Goal: Task Accomplishment & Management: Manage account settings

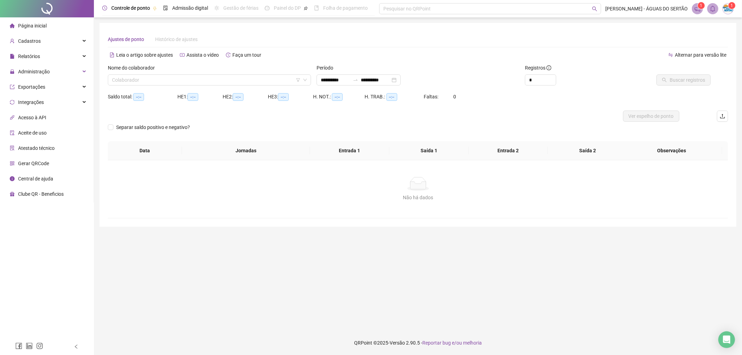
type input "**********"
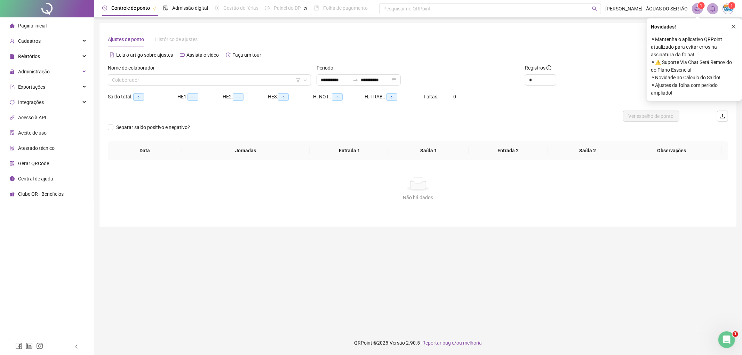
click at [39, 23] on span "Página inicial" at bounding box center [32, 26] width 29 height 6
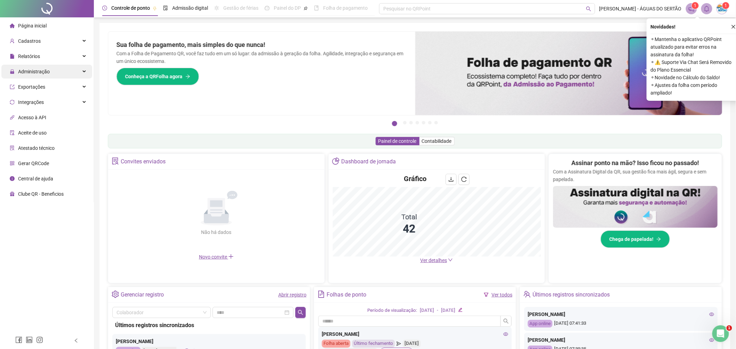
click at [12, 69] on span "Administração" at bounding box center [30, 72] width 40 height 6
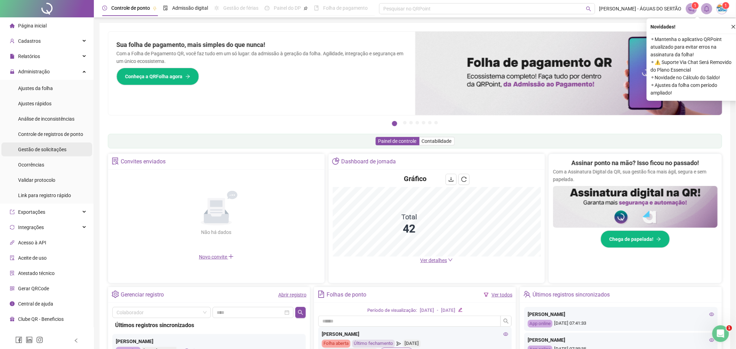
click at [41, 150] on span "Gestão de solicitações" at bounding box center [42, 150] width 48 height 6
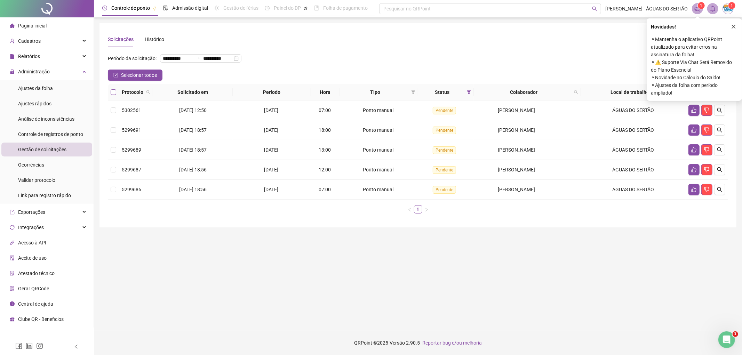
click at [113, 95] on label at bounding box center [114, 92] width 6 height 8
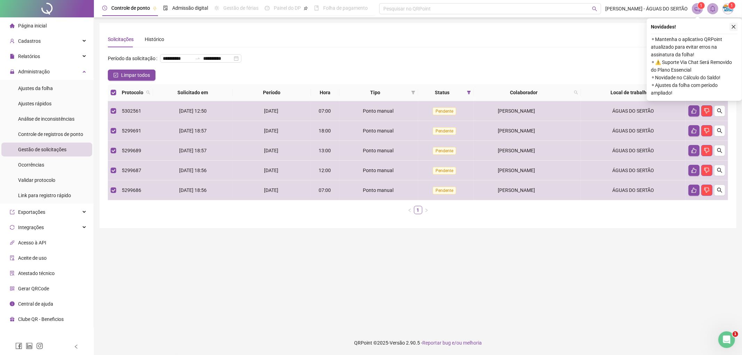
click at [733, 23] on button "button" at bounding box center [734, 27] width 8 height 8
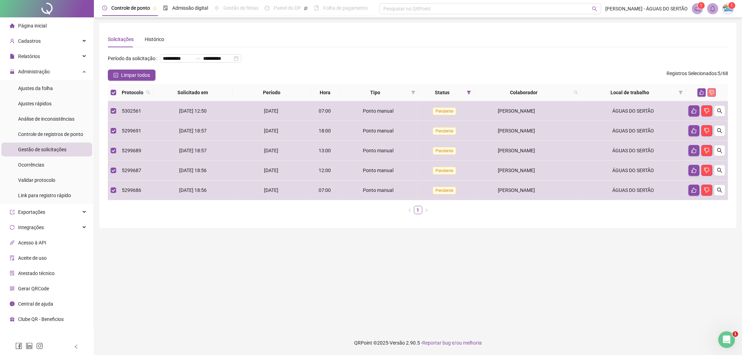
click at [710, 93] on icon "dislike" at bounding box center [712, 92] width 5 height 5
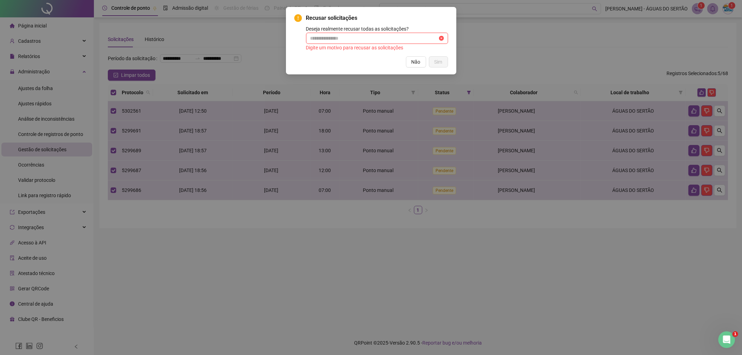
drag, startPoint x: 317, startPoint y: 33, endPoint x: 322, endPoint y: 38, distance: 7.6
click at [322, 38] on span at bounding box center [377, 38] width 142 height 11
click at [323, 39] on input "text" at bounding box center [373, 38] width 127 height 8
type input "*"
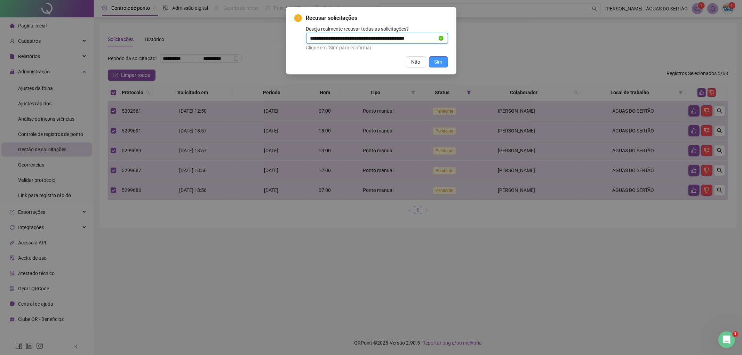
type input "**********"
click at [440, 63] on span "Sim" at bounding box center [439, 62] width 8 height 8
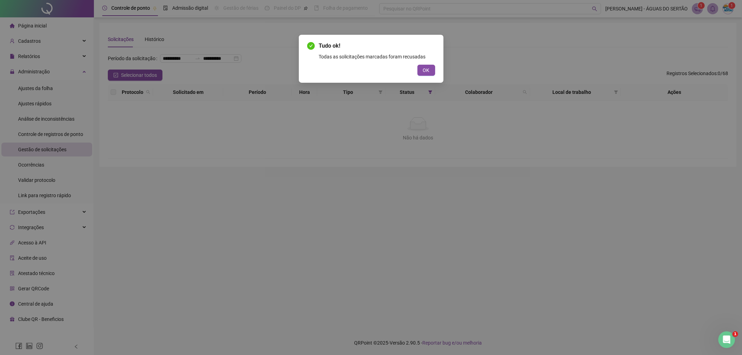
click at [426, 79] on div "Tudo ok! Todas as solicitações marcadas foram recusadas OK" at bounding box center [371, 59] width 145 height 48
click at [426, 69] on span "OK" at bounding box center [426, 70] width 7 height 8
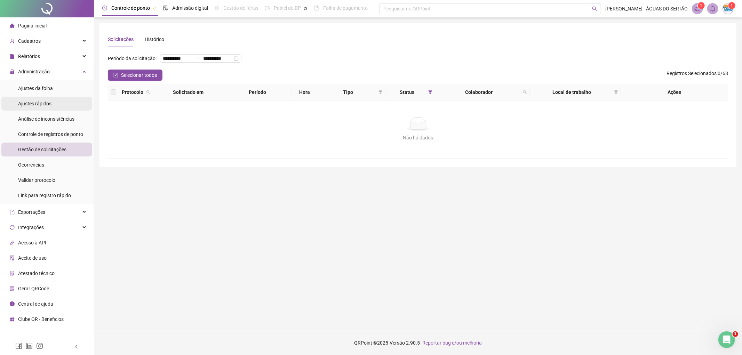
click at [44, 102] on span "Ajustes rápidos" at bounding box center [34, 104] width 33 height 6
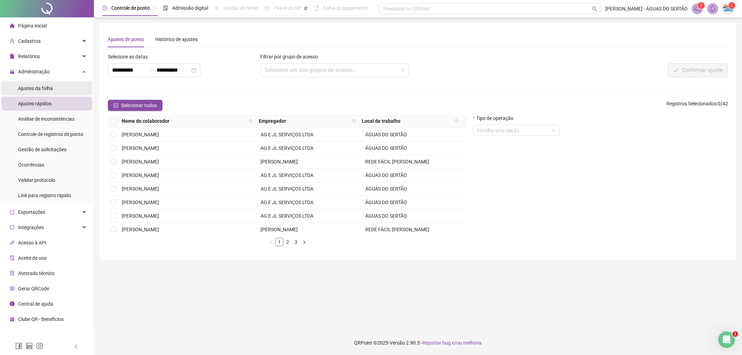
click at [42, 84] on div "Ajustes da folha" at bounding box center [35, 88] width 35 height 14
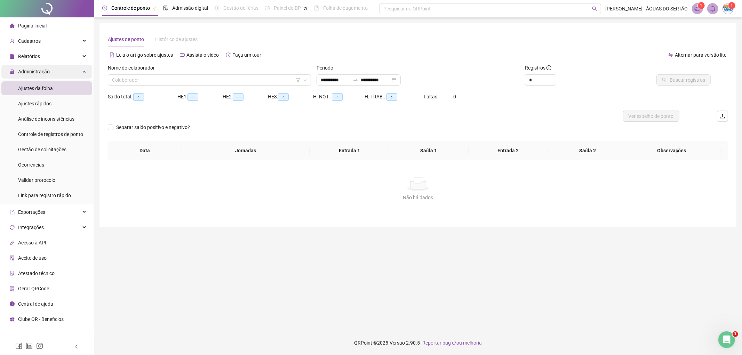
type input "**********"
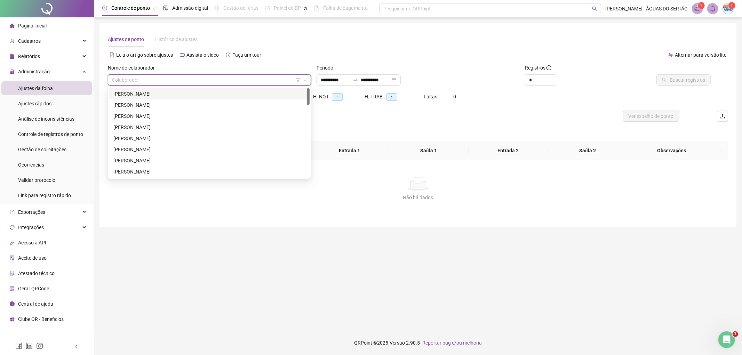
click at [124, 77] on input "search" at bounding box center [206, 80] width 189 height 10
click at [154, 83] on input "search" at bounding box center [206, 80] width 189 height 10
click at [338, 46] on div "Ajustes de ponto Histórico de ajustes" at bounding box center [418, 39] width 621 height 16
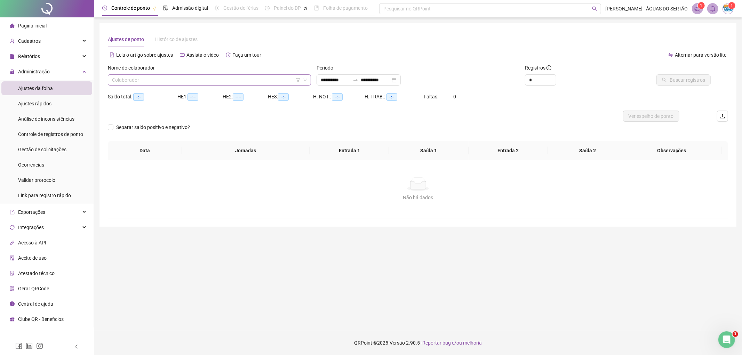
click at [230, 85] on div "Colaborador" at bounding box center [209, 79] width 203 height 11
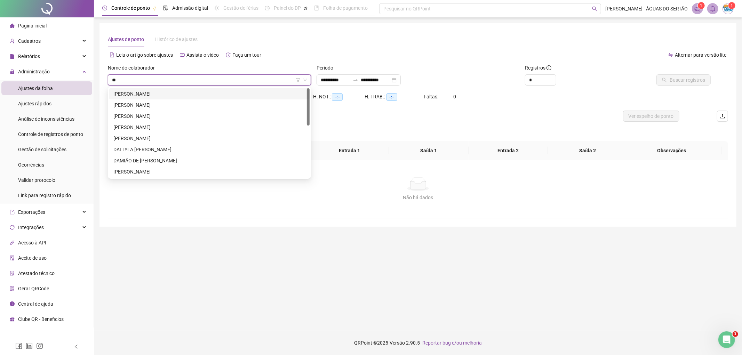
type input "***"
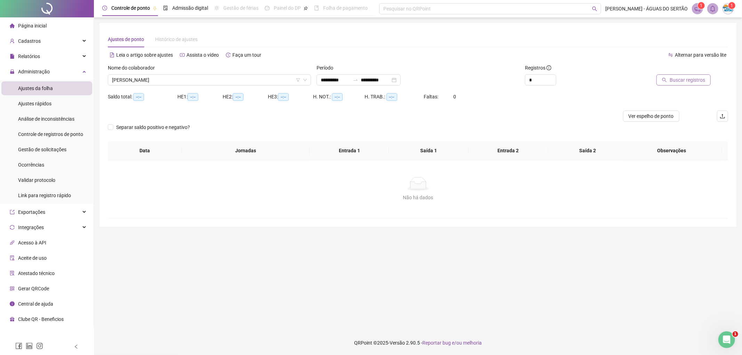
click at [709, 77] on button "Buscar registros" at bounding box center [684, 79] width 54 height 11
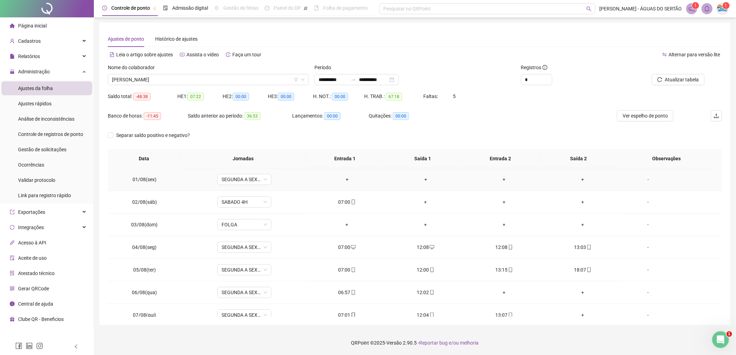
click at [345, 176] on div "+" at bounding box center [348, 180] width 68 height 8
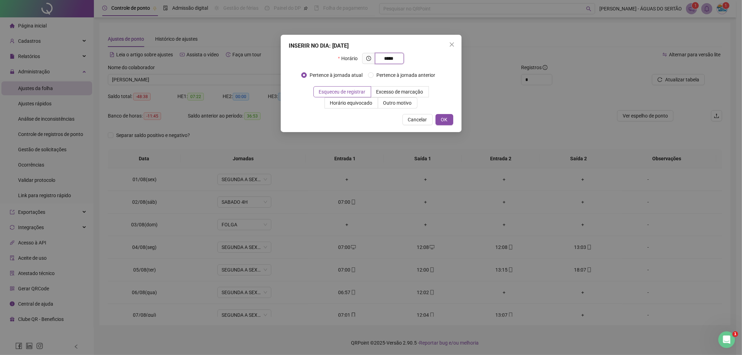
type input "*****"
drag, startPoint x: 449, startPoint y: 113, endPoint x: 448, endPoint y: 117, distance: 4.1
click at [448, 116] on div "INSERIR NO DIA : 01/08/2025 Horário ***** Pertence à jornada atual Pertence à j…" at bounding box center [371, 83] width 181 height 97
click at [448, 117] on button "OK" at bounding box center [445, 119] width 18 height 11
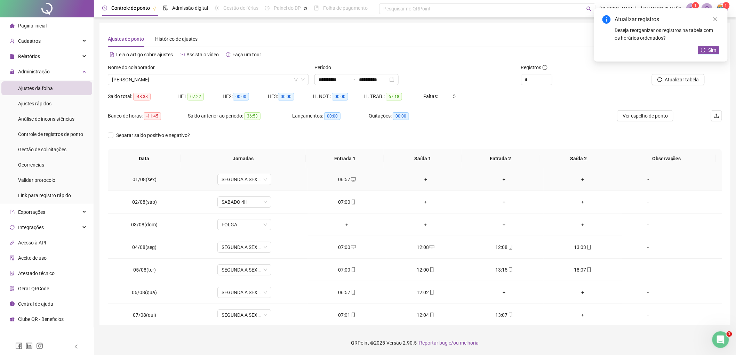
click at [422, 181] on div "+" at bounding box center [426, 180] width 68 height 8
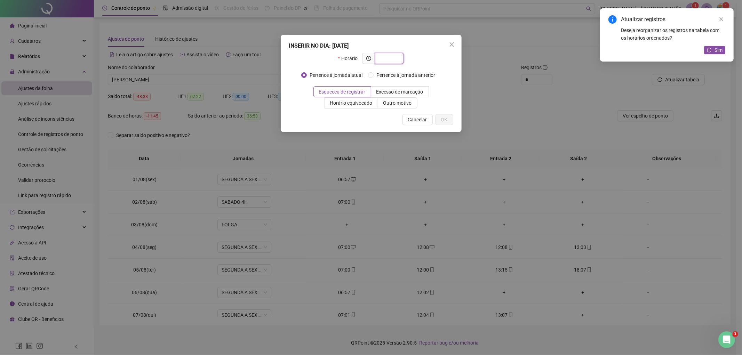
click at [395, 63] on span at bounding box center [389, 58] width 29 height 11
click at [393, 61] on input "text" at bounding box center [388, 59] width 19 height 8
click at [397, 57] on input "text" at bounding box center [388, 59] width 19 height 8
type input "*****"
click at [363, 105] on span "Horário equivocado" at bounding box center [351, 103] width 42 height 6
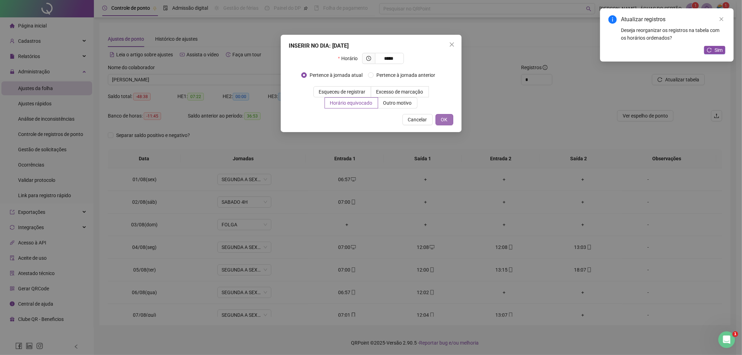
click at [447, 119] on span "OK" at bounding box center [444, 120] width 7 height 8
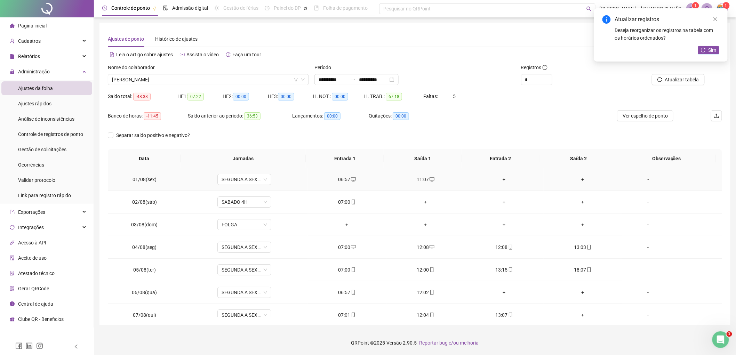
click at [500, 180] on div "+" at bounding box center [505, 180] width 68 height 8
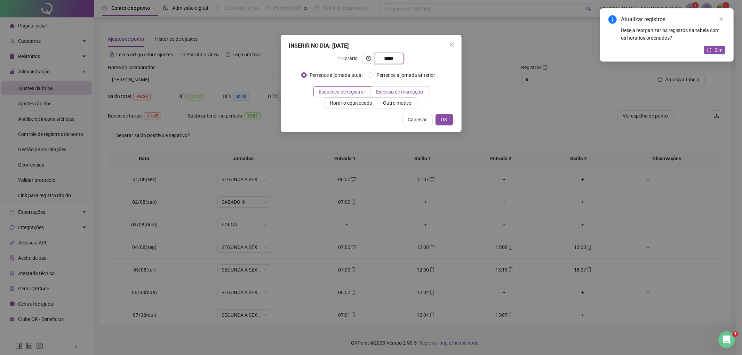
type input "*****"
click at [385, 88] on label "Excesso de marcação" at bounding box center [400, 91] width 58 height 11
click at [443, 125] on button "OK" at bounding box center [445, 119] width 18 height 11
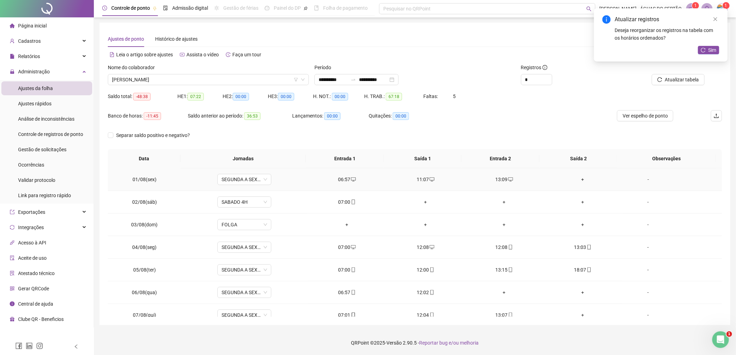
click at [574, 182] on div "+" at bounding box center [584, 180] width 68 height 8
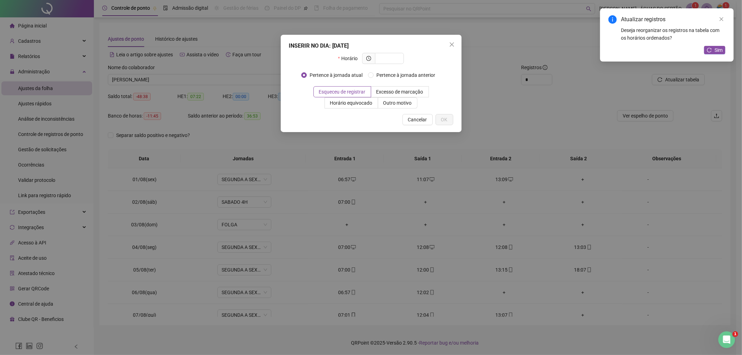
click at [379, 47] on div "INSERIR NO DIA : 01/08/2025" at bounding box center [371, 46] width 164 height 8
click at [385, 57] on input "text" at bounding box center [388, 59] width 19 height 8
type input "*****"
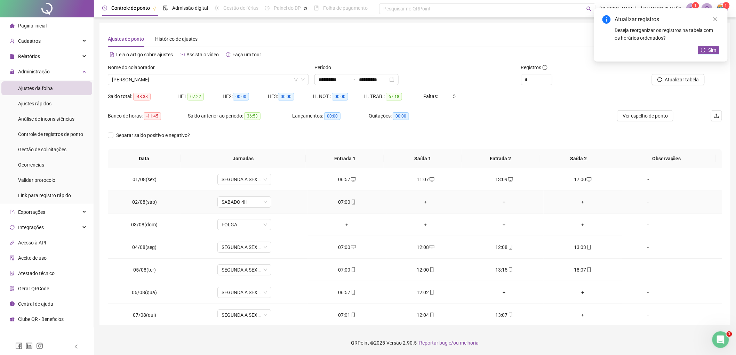
click at [425, 204] on div "+" at bounding box center [426, 202] width 68 height 8
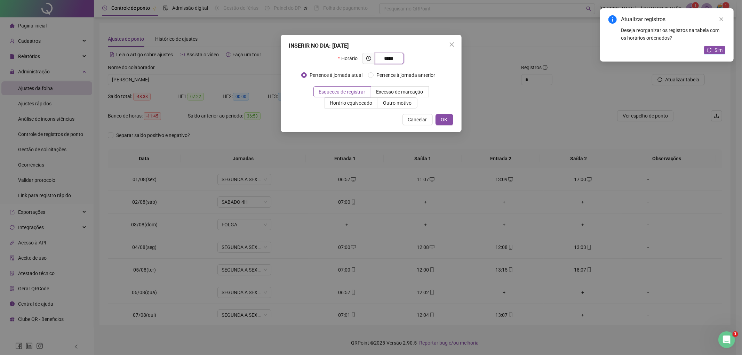
type input "*****"
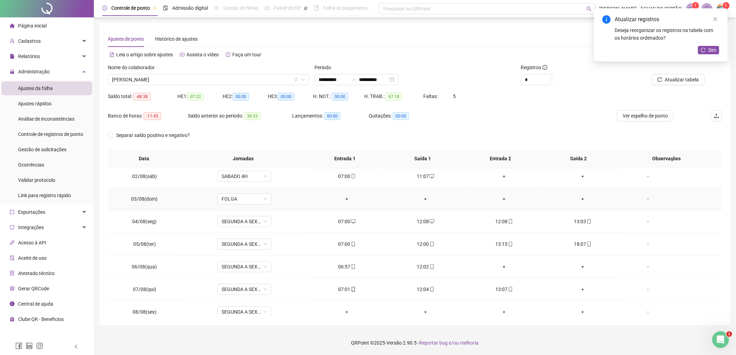
scroll to position [51, 0]
click at [549, 79] on span "Decrease Value" at bounding box center [549, 82] width 8 height 6
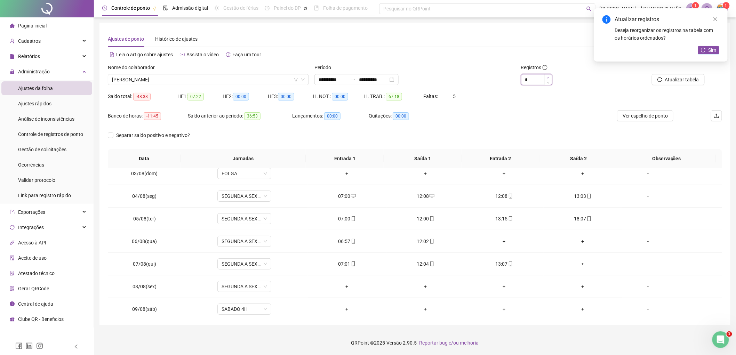
click at [550, 77] on span "Increase Value" at bounding box center [549, 77] width 8 height 6
type input "*"
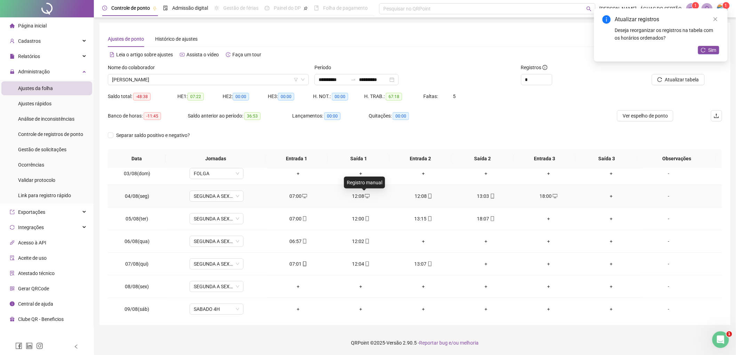
click at [365, 194] on icon "desktop" at bounding box center [367, 196] width 5 height 5
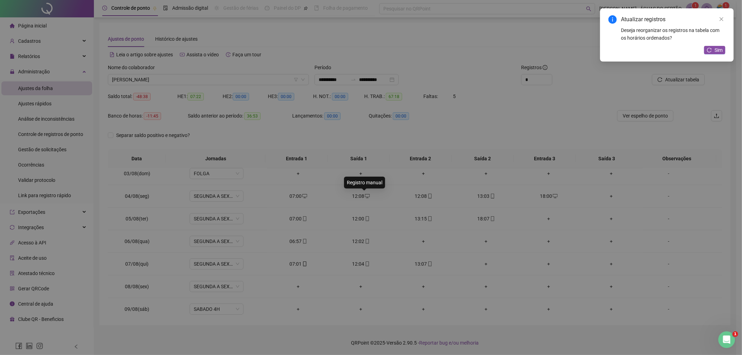
type input "**********"
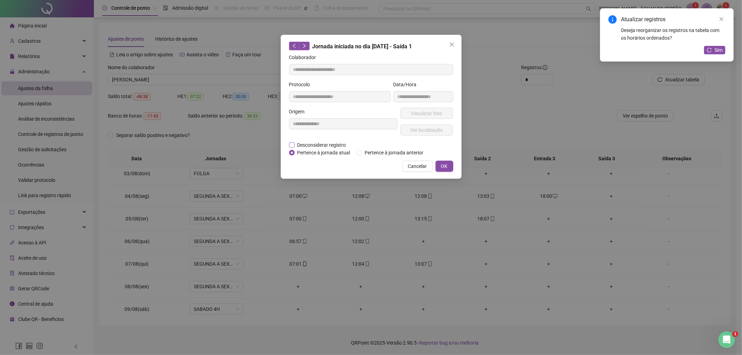
click at [311, 144] on span "Desconsiderar registro" at bounding box center [322, 145] width 54 height 8
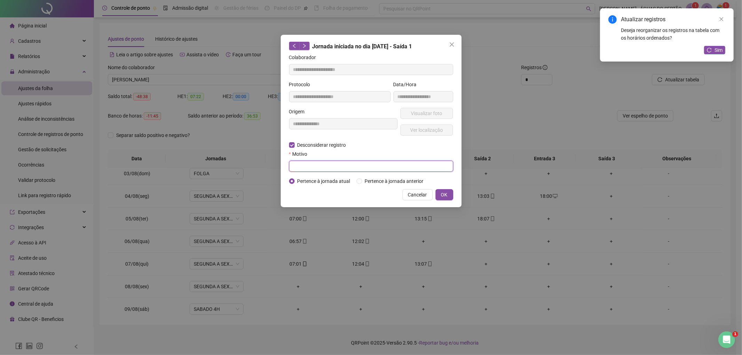
click at [305, 168] on input "text" at bounding box center [371, 166] width 164 height 11
type input "**********"
click at [444, 196] on span "OK" at bounding box center [444, 195] width 7 height 8
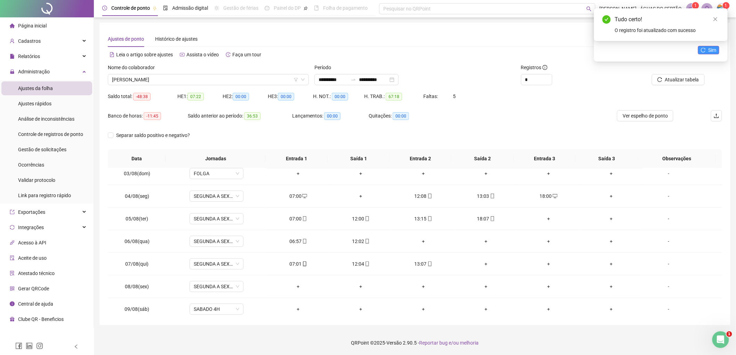
click at [711, 53] on span "Sim" at bounding box center [713, 50] width 8 height 8
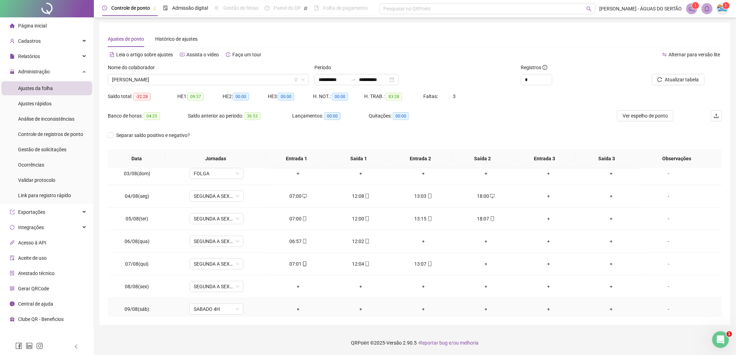
drag, startPoint x: 293, startPoint y: 311, endPoint x: 285, endPoint y: 310, distance: 8.0
click at [293, 311] on div "+" at bounding box center [299, 310] width 52 height 8
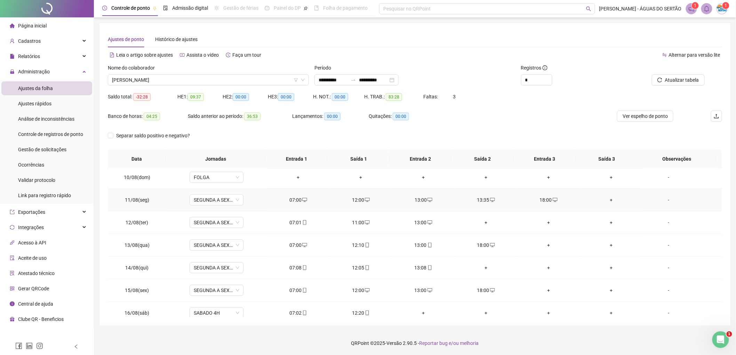
click at [420, 200] on div "13:00" at bounding box center [424, 200] width 52 height 8
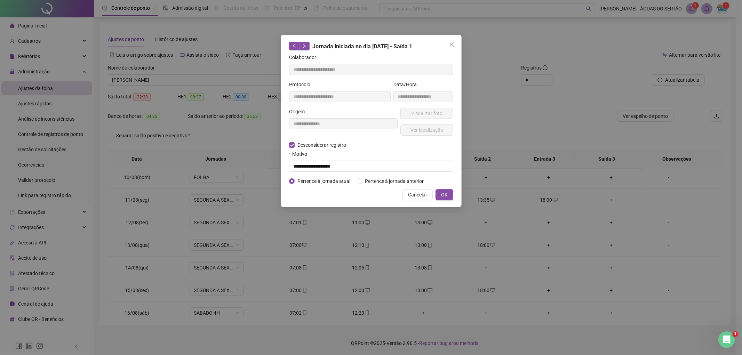
type input "**********"
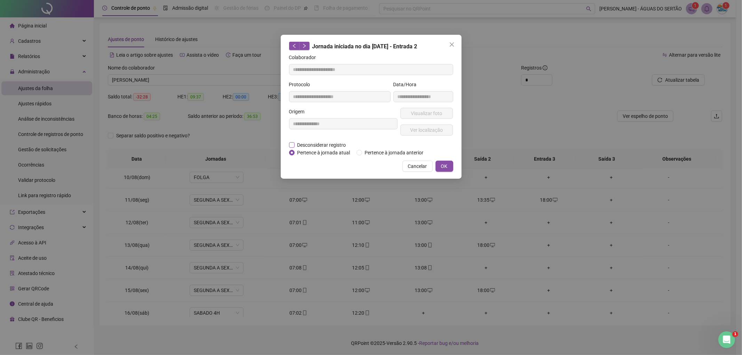
click at [311, 147] on span "Desconsiderar registro" at bounding box center [322, 145] width 54 height 8
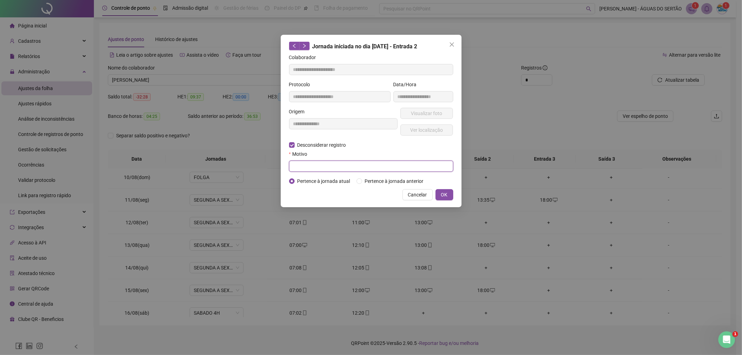
click at [297, 166] on input "text" at bounding box center [371, 166] width 164 height 11
type input "**********"
click at [441, 193] on span "OK" at bounding box center [444, 195] width 7 height 8
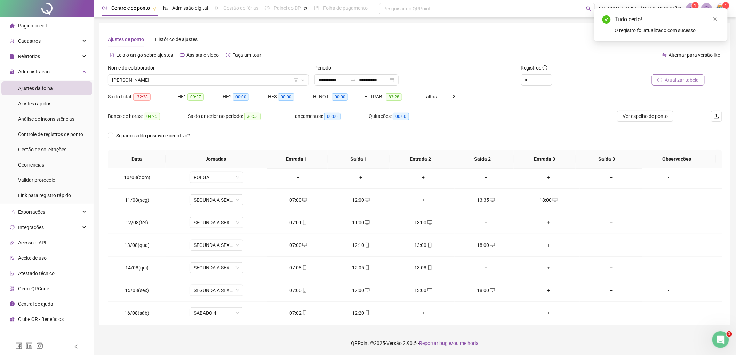
click at [687, 78] on span "Atualizar tabela" at bounding box center [682, 80] width 34 height 8
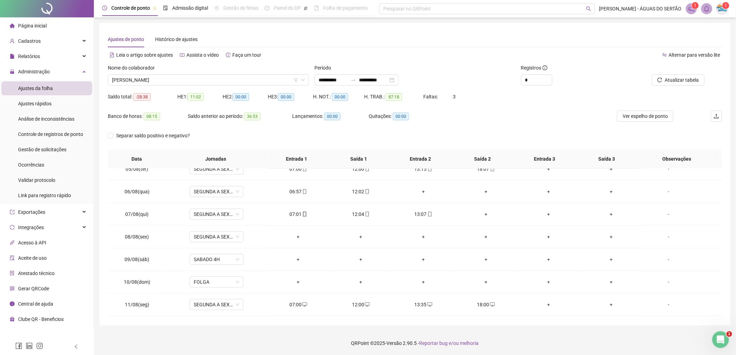
scroll to position [76, 0]
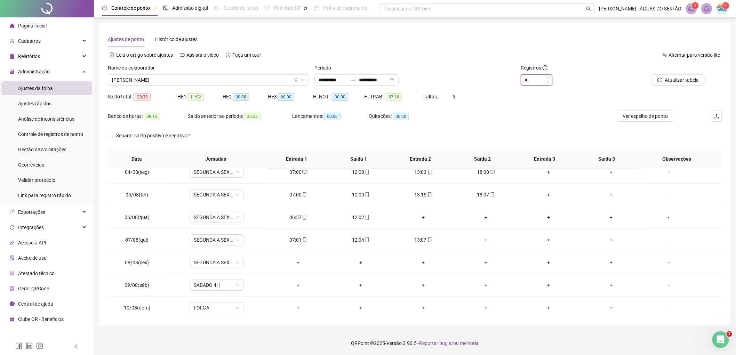
click at [548, 81] on icon "down" at bounding box center [548, 82] width 2 height 2
type input "*"
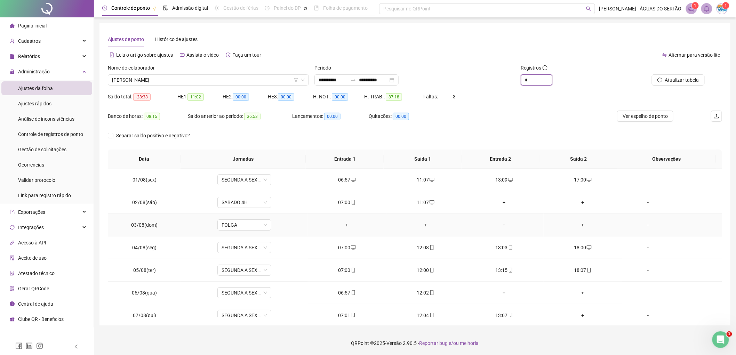
scroll to position [26, 0]
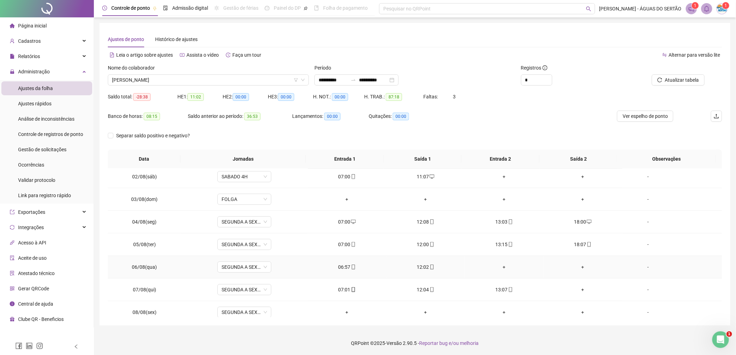
click at [499, 268] on div "+" at bounding box center [505, 267] width 68 height 8
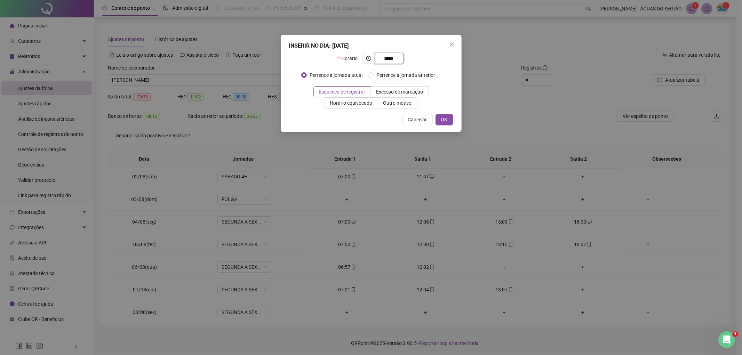
type input "*****"
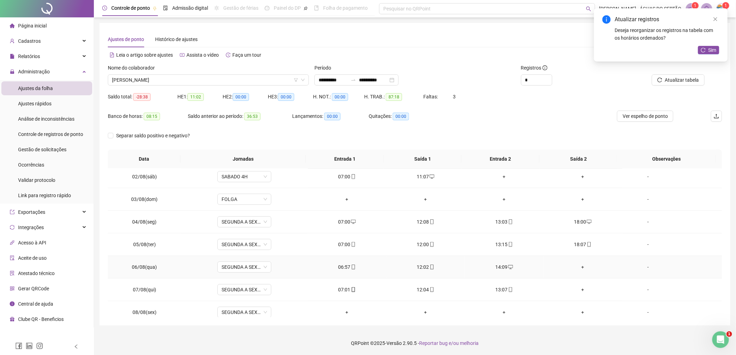
click at [579, 267] on div "+" at bounding box center [584, 267] width 68 height 8
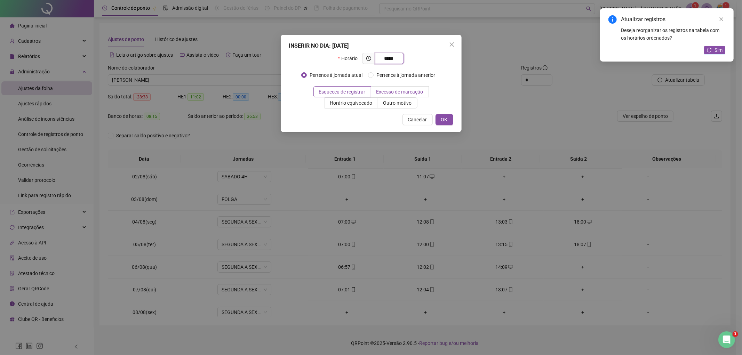
type input "*****"
click at [400, 93] on span "Excesso de marcação" at bounding box center [400, 92] width 47 height 6
click at [443, 122] on span "OK" at bounding box center [444, 120] width 7 height 8
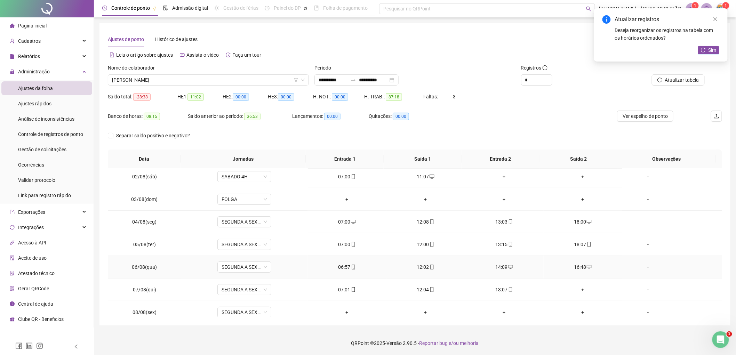
scroll to position [77, 0]
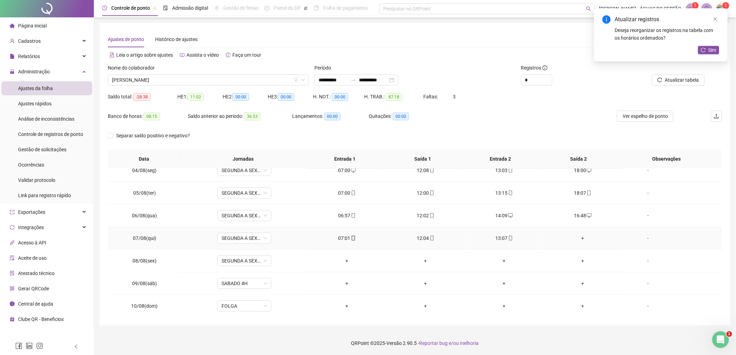
click at [576, 238] on div "+" at bounding box center [584, 239] width 68 height 8
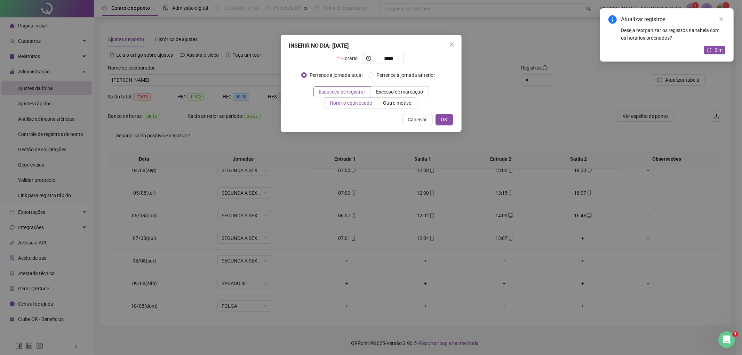
type input "*****"
click at [363, 104] on span "Horário equivocado" at bounding box center [351, 103] width 42 height 6
click at [453, 123] on button "OK" at bounding box center [445, 119] width 18 height 11
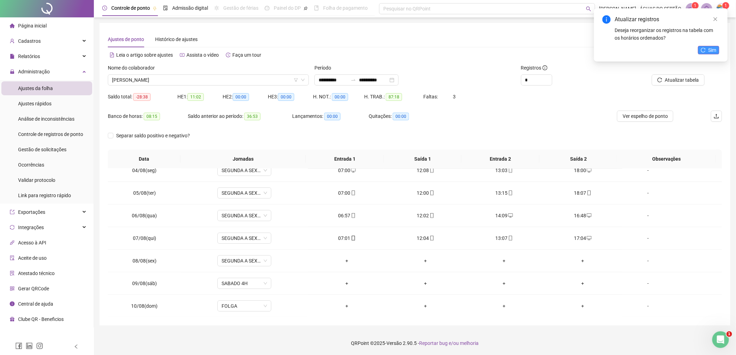
click at [708, 50] on button "Sim" at bounding box center [709, 50] width 21 height 8
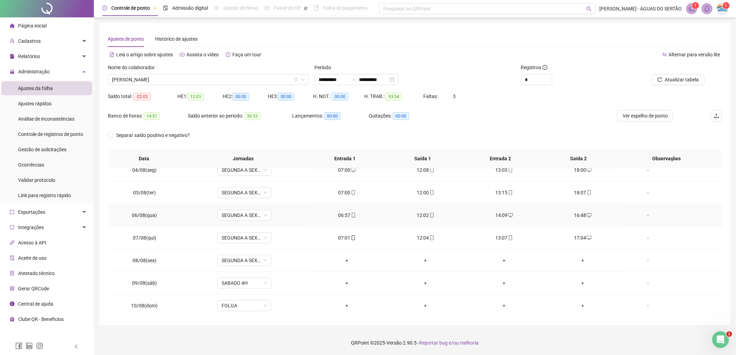
scroll to position [129, 0]
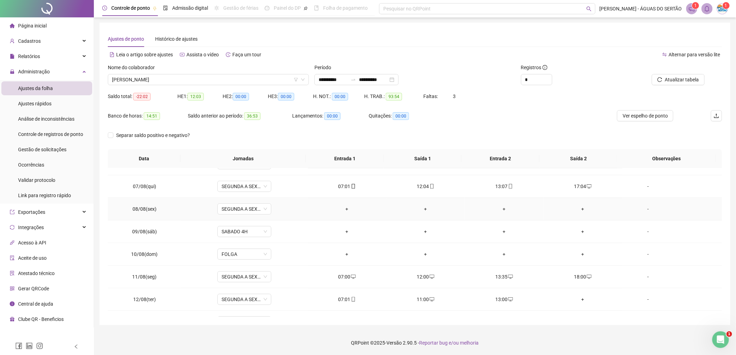
click at [344, 212] on div "+" at bounding box center [348, 209] width 68 height 8
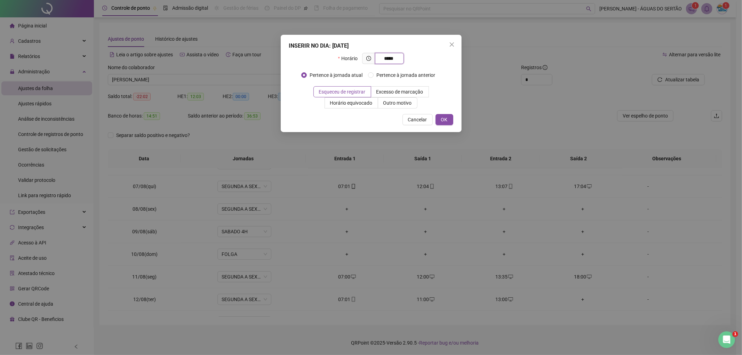
type input "*****"
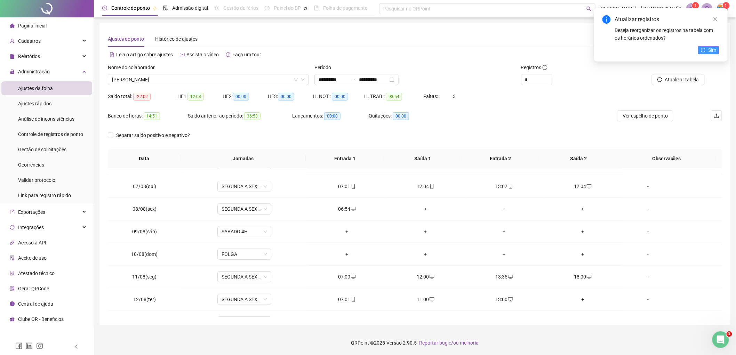
click at [708, 53] on button "Sim" at bounding box center [709, 50] width 21 height 8
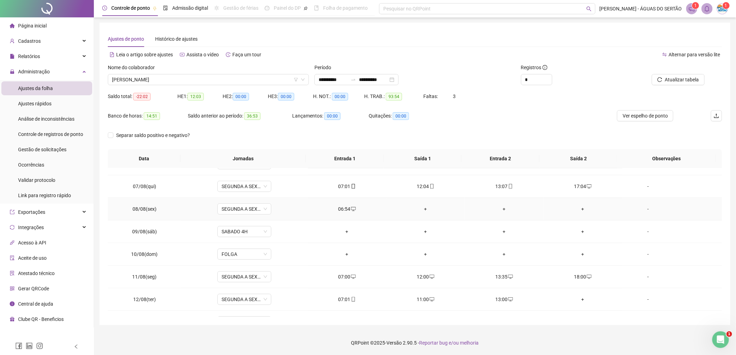
click at [423, 211] on div "+" at bounding box center [426, 209] width 68 height 8
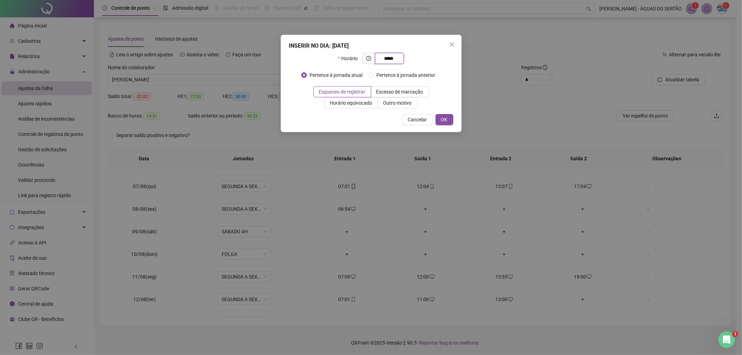
type input "*****"
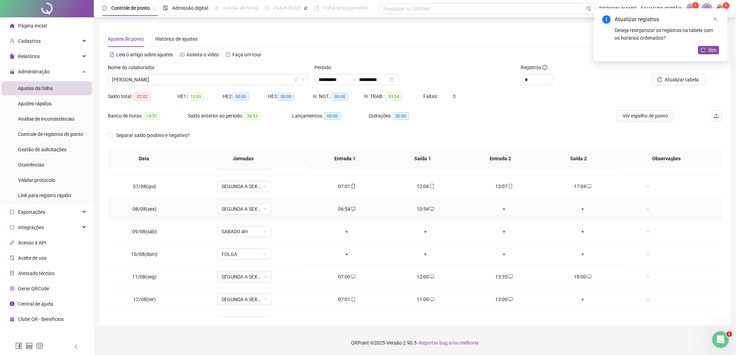
click at [494, 211] on div "+" at bounding box center [505, 209] width 68 height 8
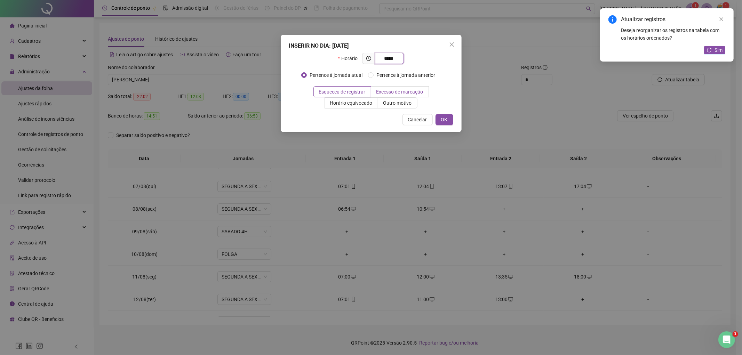
type input "*****"
click at [405, 95] on span "Excesso de marcação" at bounding box center [400, 92] width 47 height 6
click at [440, 118] on button "OK" at bounding box center [445, 119] width 18 height 11
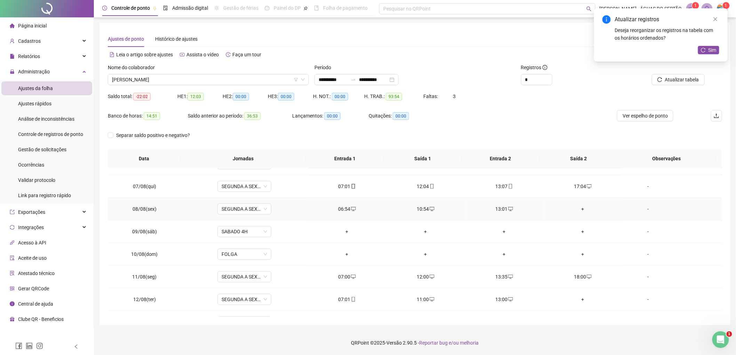
click at [578, 210] on div "+" at bounding box center [584, 209] width 68 height 8
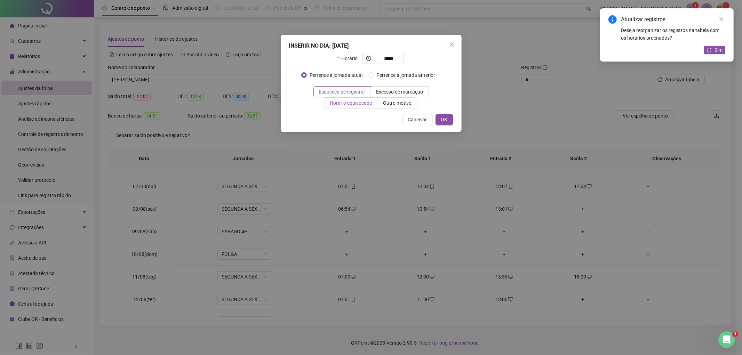
click at [357, 106] on span "Horário equivocado" at bounding box center [351, 103] width 42 height 6
drag, startPoint x: 396, startPoint y: 60, endPoint x: 377, endPoint y: 56, distance: 19.9
click at [379, 56] on span "*****" at bounding box center [389, 58] width 29 height 11
type input "*****"
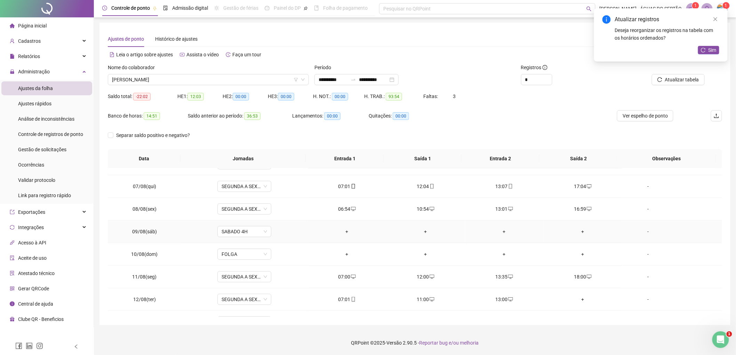
click at [344, 230] on div "+" at bounding box center [348, 232] width 68 height 8
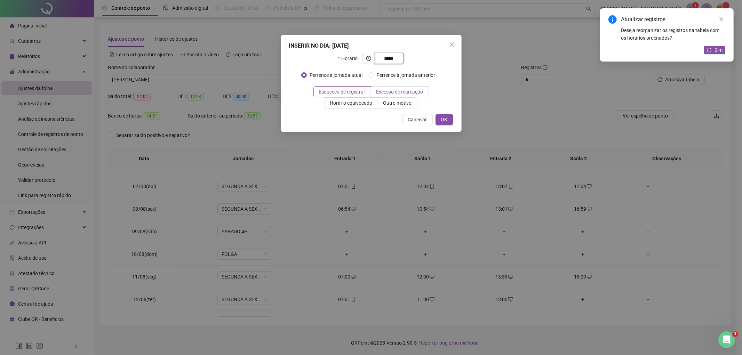
type input "*****"
click at [400, 96] on label "Excesso de marcação" at bounding box center [400, 91] width 58 height 11
drag, startPoint x: 440, startPoint y: 118, endPoint x: 444, endPoint y: 151, distance: 33.3
click at [441, 118] on button "OK" at bounding box center [445, 119] width 18 height 11
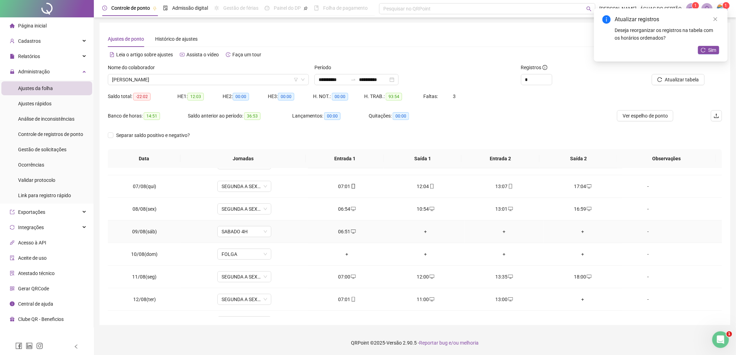
click at [420, 234] on div "+" at bounding box center [426, 232] width 68 height 8
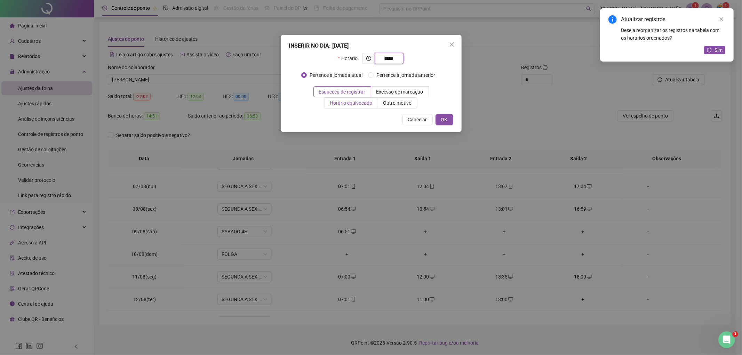
type input "*****"
click at [337, 104] on span "Horário equivocado" at bounding box center [351, 103] width 42 height 6
click at [350, 107] on label "Horário equivocado" at bounding box center [351, 102] width 53 height 11
click at [397, 93] on span "Excesso de marcação" at bounding box center [400, 92] width 47 height 6
click at [446, 118] on span "OK" at bounding box center [444, 120] width 7 height 8
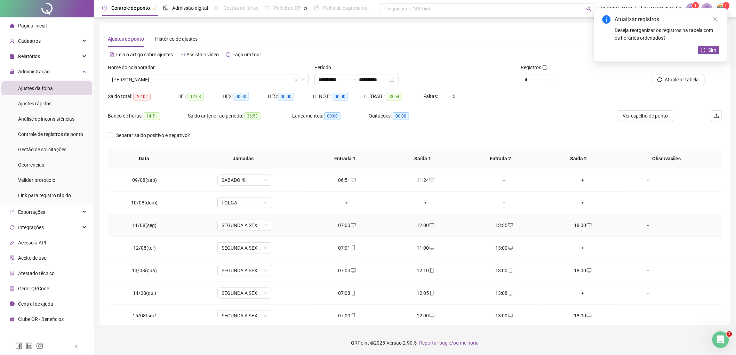
scroll to position [206, 0]
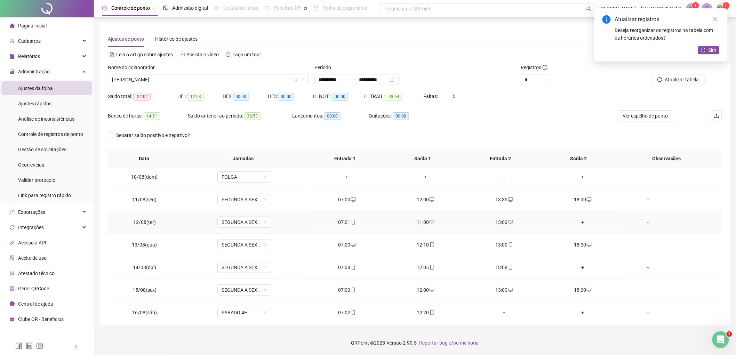
click at [576, 221] on div "+" at bounding box center [584, 223] width 68 height 8
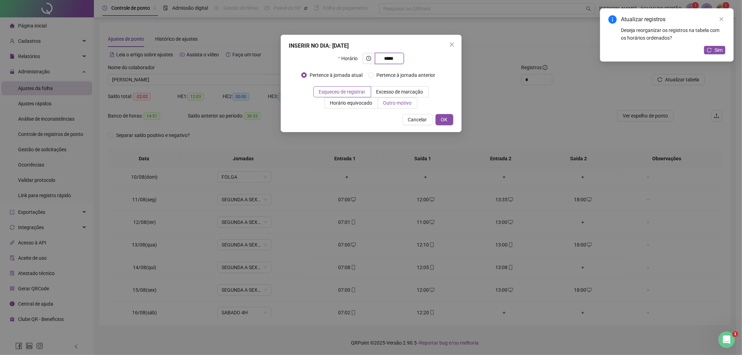
type input "*****"
click at [392, 99] on label "Outro motivo" at bounding box center [397, 102] width 39 height 11
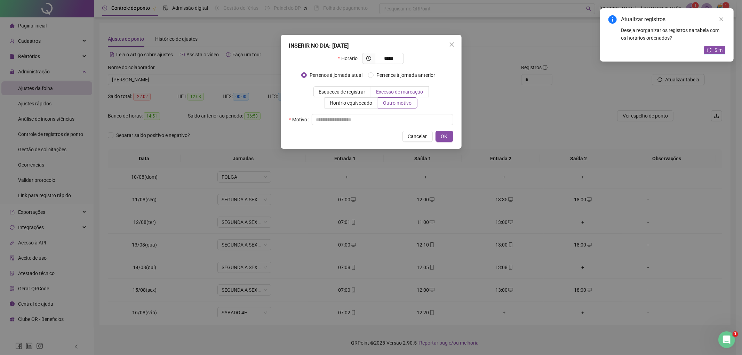
click at [412, 89] on span "Excesso de marcação" at bounding box center [400, 92] width 47 height 6
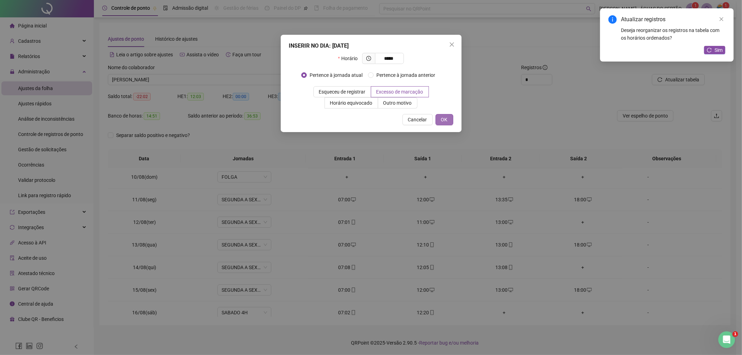
click at [448, 123] on button "OK" at bounding box center [445, 119] width 18 height 11
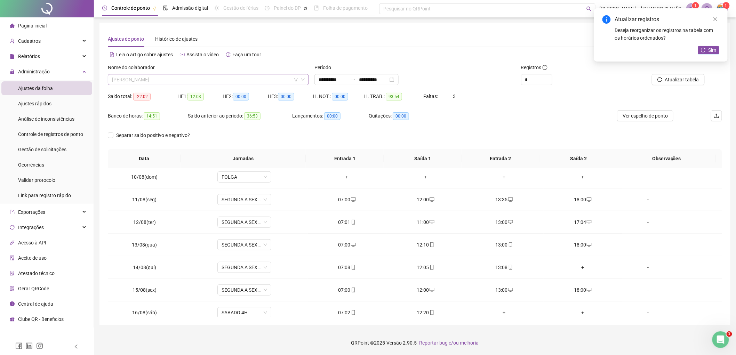
click at [237, 80] on span "RAFAEL DAS CHAGAS GUEDES" at bounding box center [208, 79] width 193 height 10
click at [237, 79] on span "RAFAEL DAS CHAGAS GUEDES" at bounding box center [208, 79] width 193 height 10
click at [462, 134] on div "Separar saldo positivo e negativo?" at bounding box center [415, 139] width 615 height 19
drag, startPoint x: 449, startPoint y: 93, endPoint x: 456, endPoint y: 93, distance: 7.0
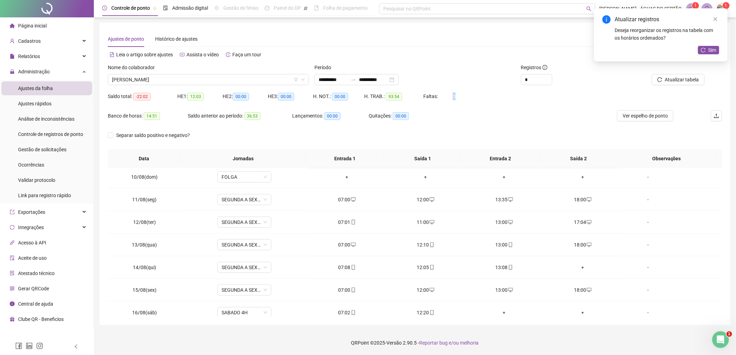
click at [456, 93] on div "Faltas: 3" at bounding box center [449, 97] width 51 height 8
click at [445, 97] on div "Faltas: 3" at bounding box center [449, 97] width 51 height 8
drag, startPoint x: 454, startPoint y: 96, endPoint x: 458, endPoint y: 96, distance: 4.2
click at [458, 96] on div "Faltas: 3" at bounding box center [449, 97] width 51 height 8
drag, startPoint x: 450, startPoint y: 96, endPoint x: 457, endPoint y: 96, distance: 7.3
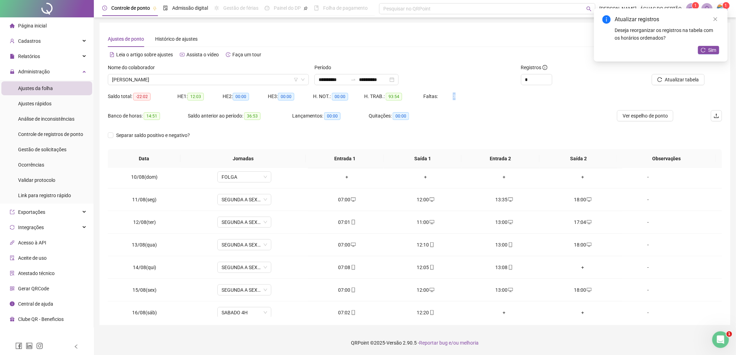
click at [457, 96] on div "Faltas: 3" at bounding box center [449, 97] width 51 height 8
click at [445, 98] on div "Faltas: 3" at bounding box center [449, 97] width 51 height 8
drag, startPoint x: 450, startPoint y: 95, endPoint x: 458, endPoint y: 96, distance: 7.7
click at [458, 96] on div "Faltas: 3" at bounding box center [449, 97] width 51 height 8
click at [203, 80] on span "RAFAEL DAS CHAGAS GUEDES" at bounding box center [208, 79] width 193 height 10
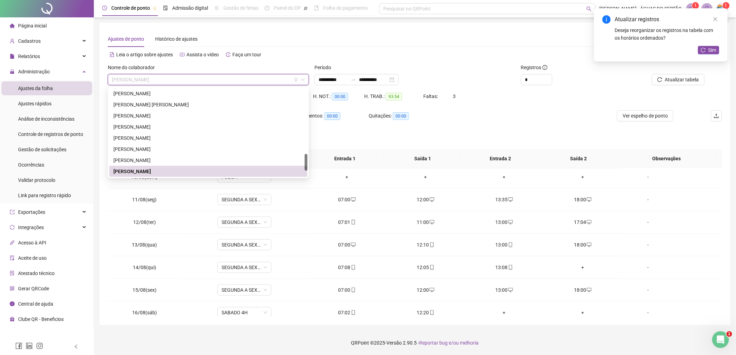
click at [203, 81] on span "RAFAEL DAS CHAGAS GUEDES" at bounding box center [208, 79] width 193 height 10
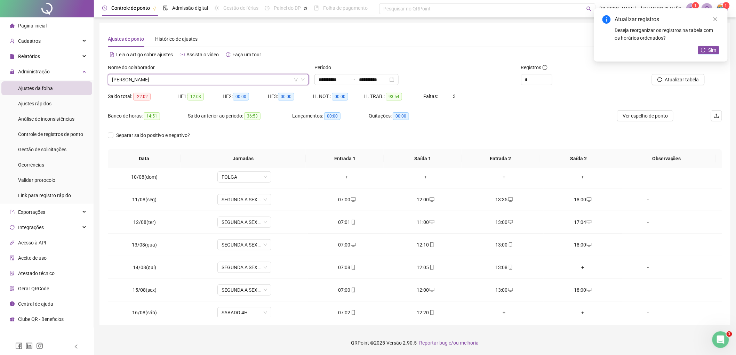
click at [203, 81] on span "RAFAEL DAS CHAGAS GUEDES" at bounding box center [208, 79] width 193 height 10
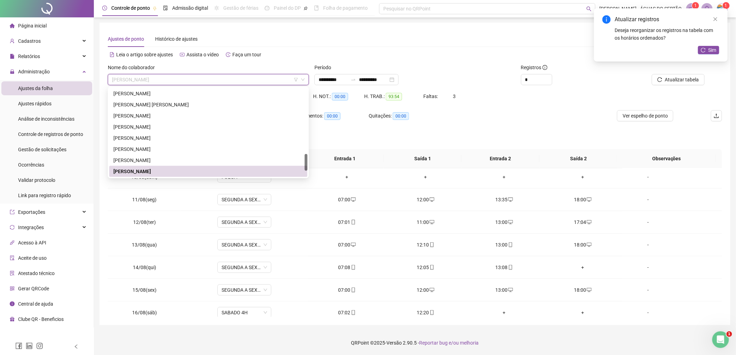
click at [302, 61] on div "Leia o artigo sobre ajustes Assista o vídeo Faça um tour" at bounding box center [261, 58] width 307 height 11
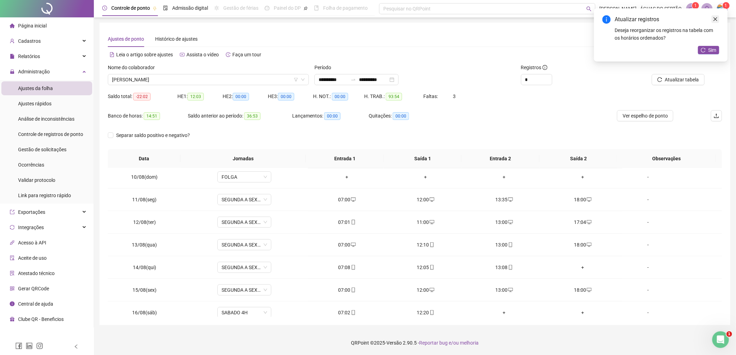
click at [715, 18] on icon "close" at bounding box center [716, 19] width 5 height 5
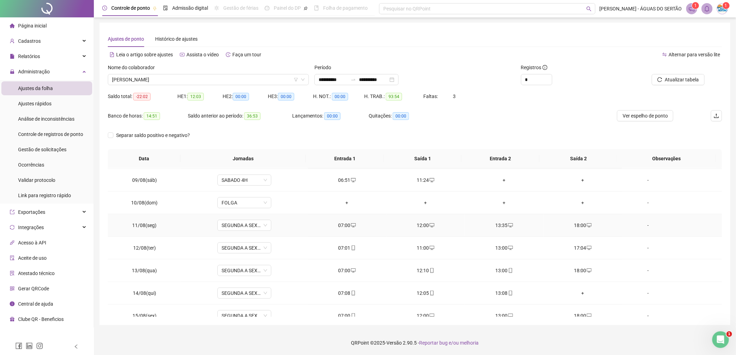
scroll to position [206, 0]
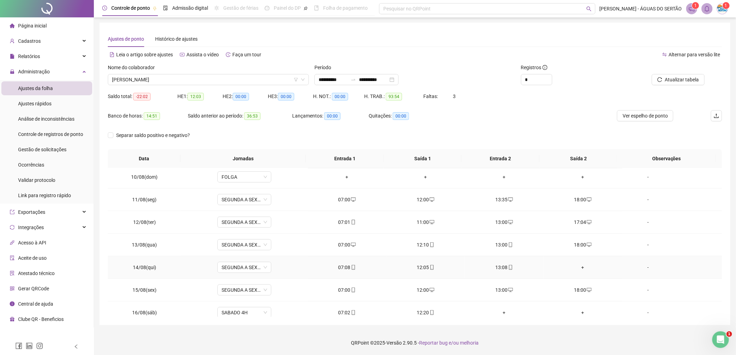
click at [577, 263] on td "+" at bounding box center [583, 268] width 79 height 23
click at [580, 267] on div "+" at bounding box center [584, 268] width 68 height 8
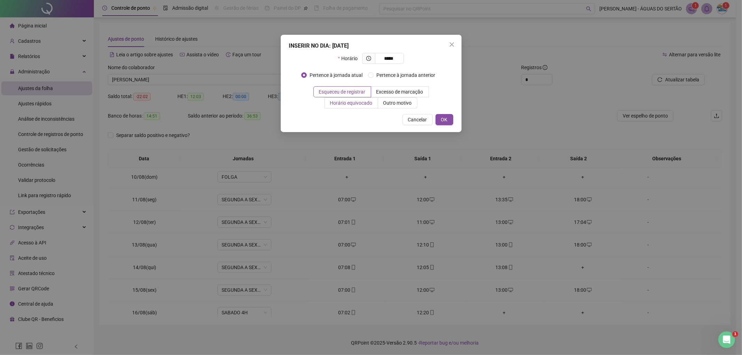
type input "*****"
click at [357, 103] on span "Horário equivocado" at bounding box center [351, 103] width 42 height 6
click at [447, 114] on button "OK" at bounding box center [445, 119] width 18 height 11
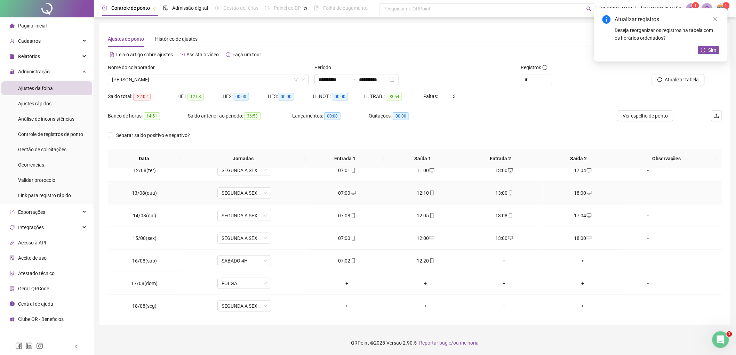
scroll to position [282, 0]
click at [344, 284] on div "+" at bounding box center [348, 283] width 68 height 8
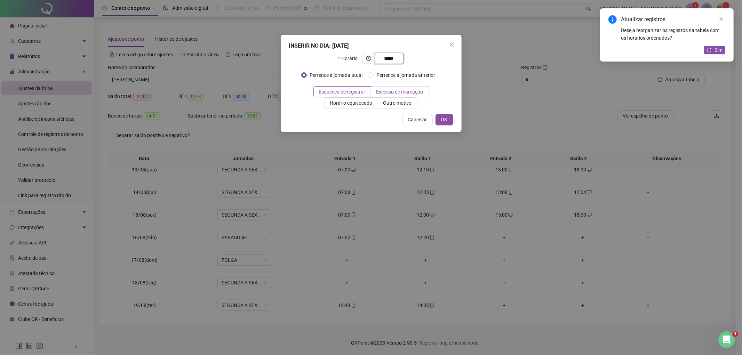
type input "*****"
click at [416, 89] on span "Excesso de marcação" at bounding box center [400, 92] width 47 height 6
click at [443, 115] on button "OK" at bounding box center [445, 119] width 18 height 11
click at [444, 119] on span "OK" at bounding box center [444, 120] width 7 height 8
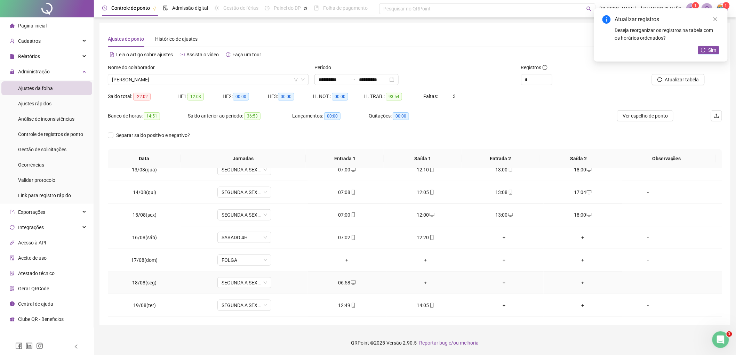
click at [423, 279] on div "+" at bounding box center [426, 283] width 68 height 8
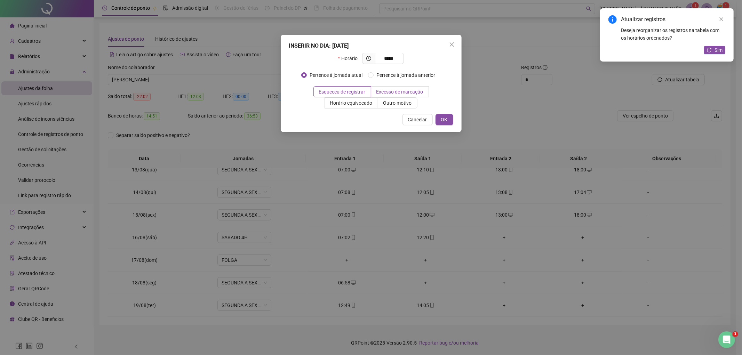
type input "*****"
drag, startPoint x: 394, startPoint y: 89, endPoint x: 418, endPoint y: 98, distance: 25.3
click at [395, 89] on span "Excesso de marcação" at bounding box center [400, 92] width 47 height 6
click at [432, 119] on button "Cancelar" at bounding box center [418, 119] width 30 height 11
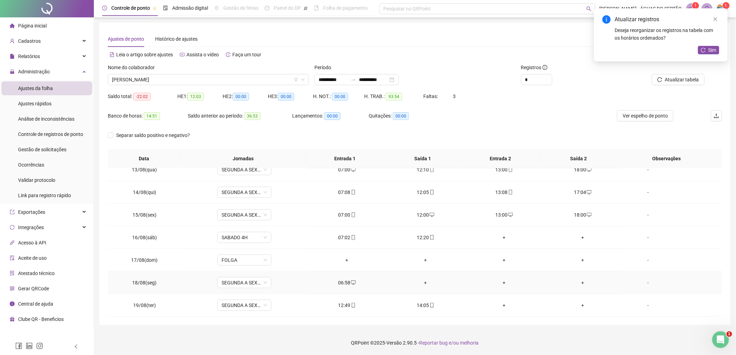
click at [418, 283] on div "+" at bounding box center [426, 283] width 68 height 8
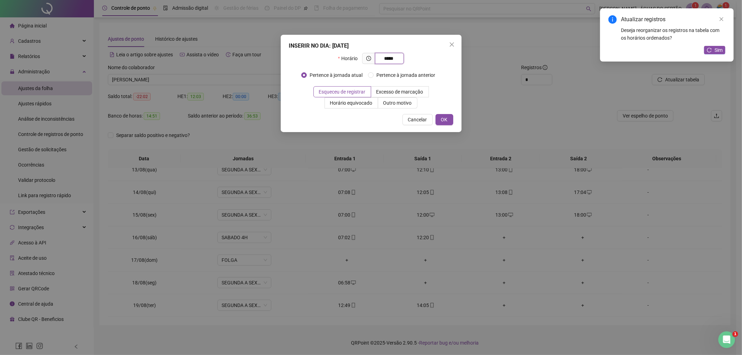
type input "*****"
drag, startPoint x: 394, startPoint y: 83, endPoint x: 407, endPoint y: 93, distance: 16.4
click at [395, 82] on div "Pertence à jornada atual Pertence à jornada anterior" at bounding box center [371, 78] width 140 height 17
drag, startPoint x: 407, startPoint y: 93, endPoint x: 425, endPoint y: 105, distance: 21.6
click at [408, 93] on span "Excesso de marcação" at bounding box center [400, 92] width 47 height 6
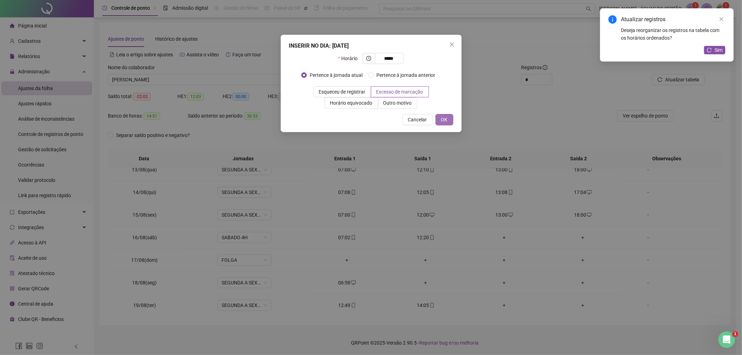
click at [445, 122] on span "OK" at bounding box center [444, 120] width 7 height 8
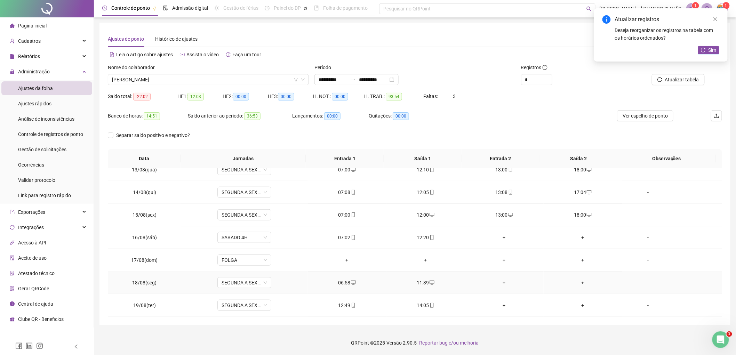
click at [506, 284] on div "+" at bounding box center [505, 283] width 68 height 8
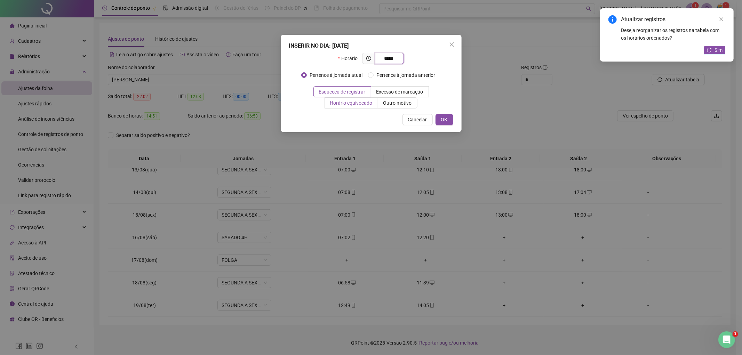
type input "*****"
click at [366, 101] on span "Horário equivocado" at bounding box center [351, 103] width 42 height 6
click at [433, 118] on div "Cancelar OK" at bounding box center [371, 119] width 164 height 11
click at [444, 123] on span "OK" at bounding box center [444, 120] width 7 height 8
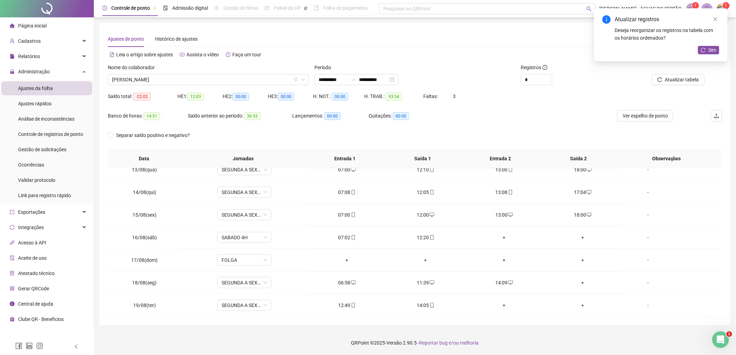
click at [578, 281] on div "+" at bounding box center [584, 283] width 68 height 8
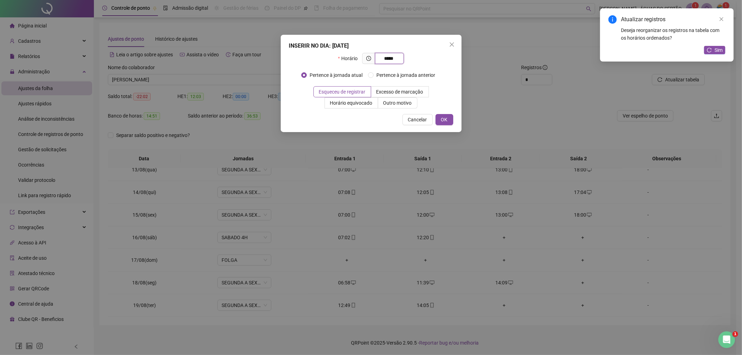
type input "*****"
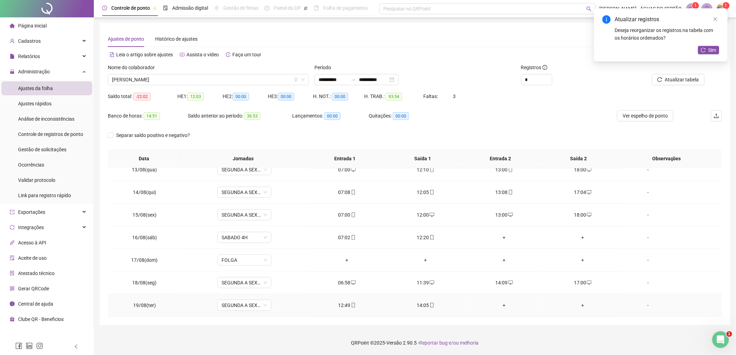
click at [495, 307] on div "+" at bounding box center [505, 306] width 68 height 8
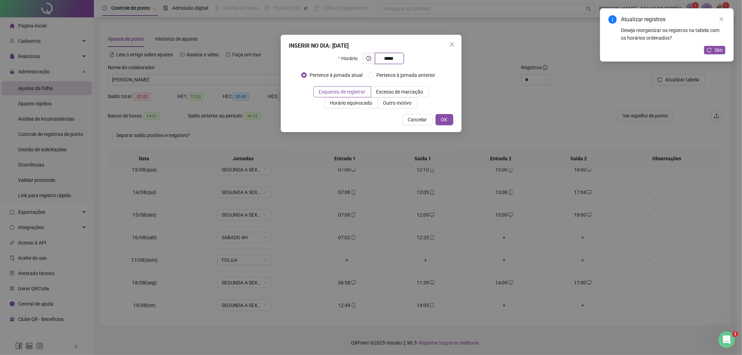
type input "*****"
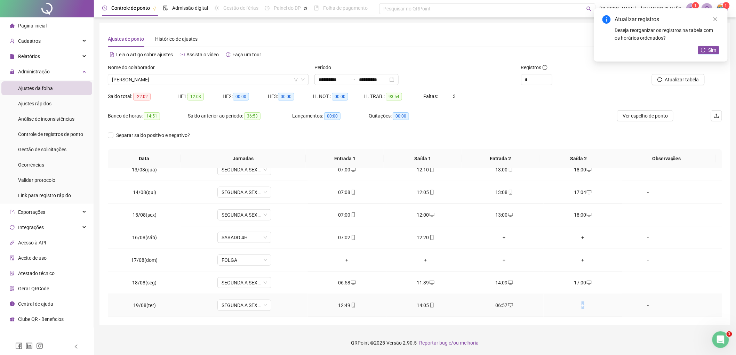
click at [580, 306] on div "+" at bounding box center [584, 306] width 68 height 8
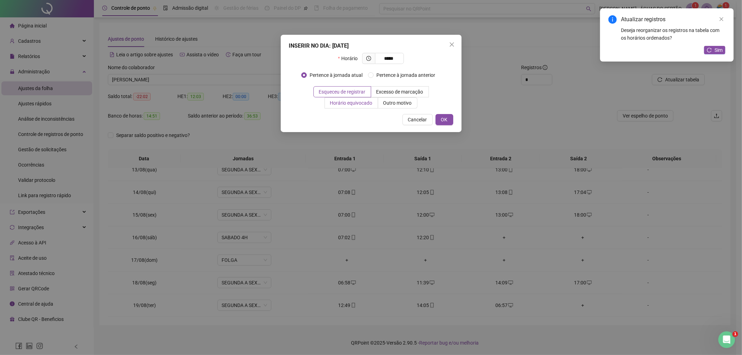
type input "*****"
click at [358, 107] on label "Horário equivocado" at bounding box center [351, 102] width 53 height 11
click at [388, 98] on label "Outro motivo" at bounding box center [397, 102] width 39 height 11
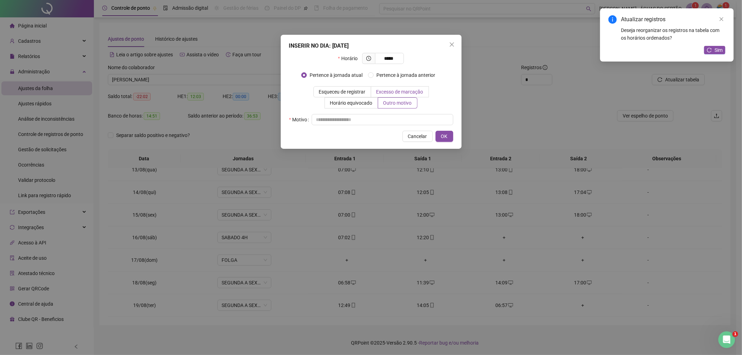
click at [398, 94] on span "Excesso de marcação" at bounding box center [400, 92] width 47 height 6
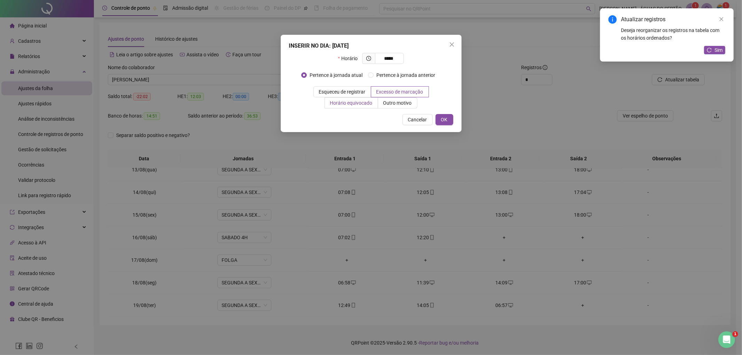
click at [368, 104] on span "Horário equivocado" at bounding box center [351, 103] width 42 height 6
click at [446, 121] on span "OK" at bounding box center [444, 120] width 7 height 8
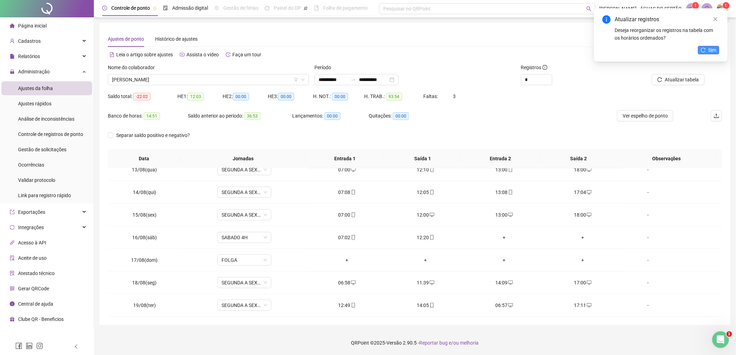
click at [712, 49] on span "Sim" at bounding box center [713, 50] width 8 height 8
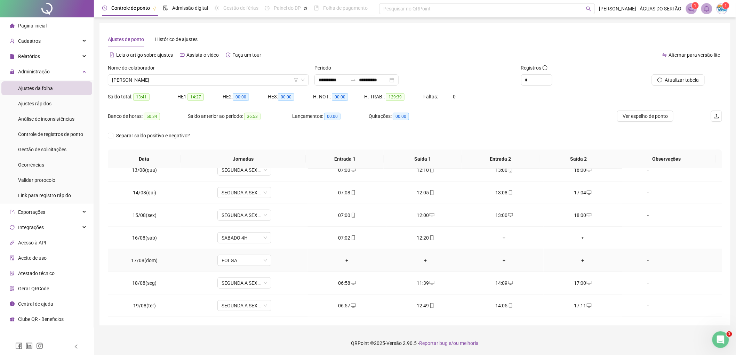
scroll to position [0, 0]
click at [211, 82] on span "RAFAEL DAS CHAGAS GUEDES" at bounding box center [208, 79] width 193 height 10
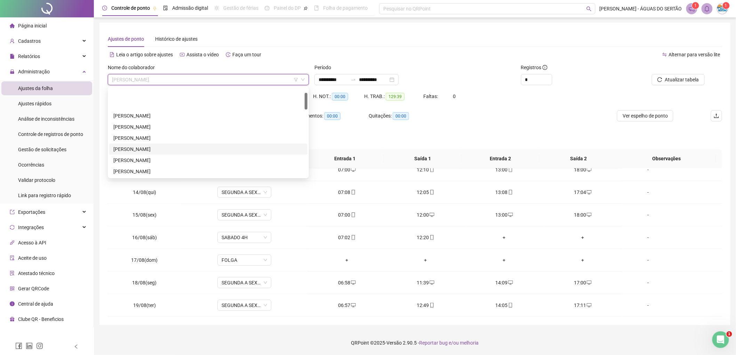
scroll to position [26, 0]
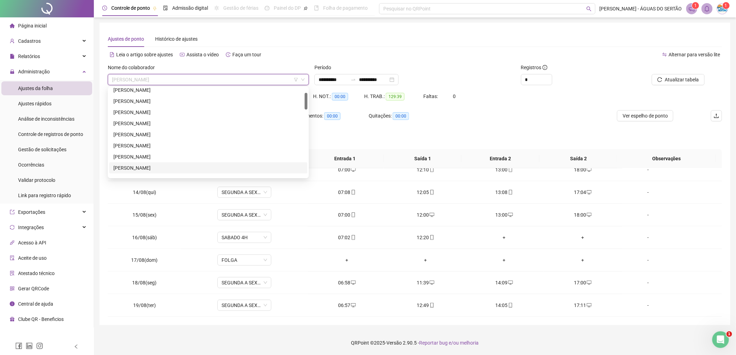
click at [126, 167] on div "CARLOS ANDRÉ LEITE FERREIRA DE SOUZA" at bounding box center [208, 168] width 190 height 8
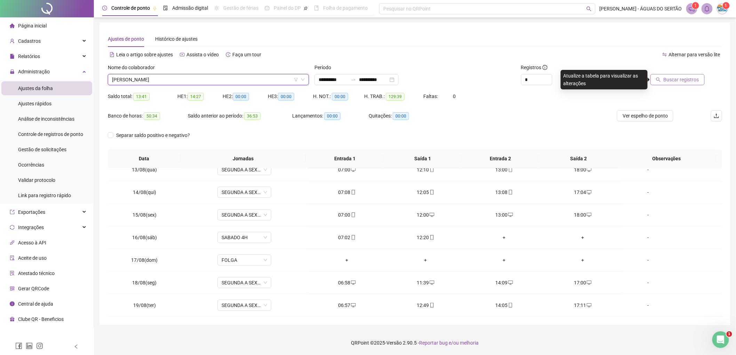
click at [675, 76] on span "Buscar registros" at bounding box center [682, 80] width 36 height 8
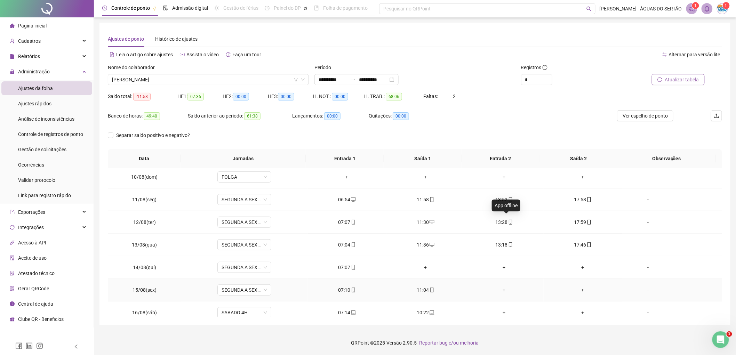
scroll to position [232, 0]
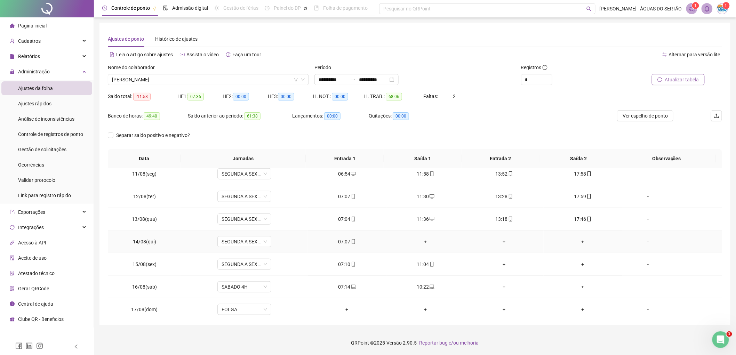
click at [421, 239] on div "+" at bounding box center [426, 242] width 68 height 8
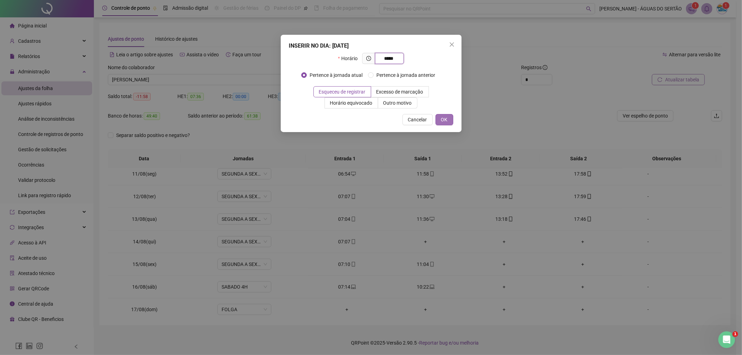
type input "*****"
click at [448, 120] on button "OK" at bounding box center [445, 119] width 18 height 11
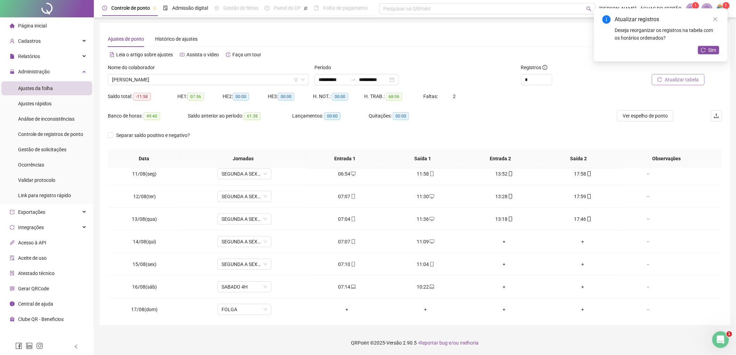
click at [503, 244] on div "+" at bounding box center [505, 242] width 68 height 8
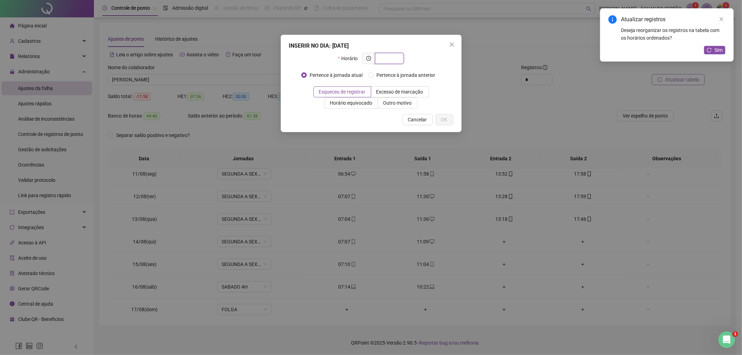
click at [382, 58] on input "text" at bounding box center [388, 59] width 19 height 8
type input "*****"
click at [407, 91] on span "Excesso de marcação" at bounding box center [400, 92] width 47 height 6
click at [448, 116] on button "OK" at bounding box center [445, 119] width 18 height 11
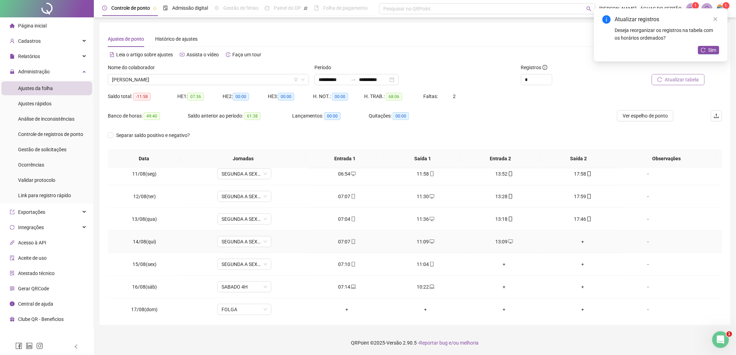
click at [580, 242] on div "+" at bounding box center [584, 242] width 68 height 8
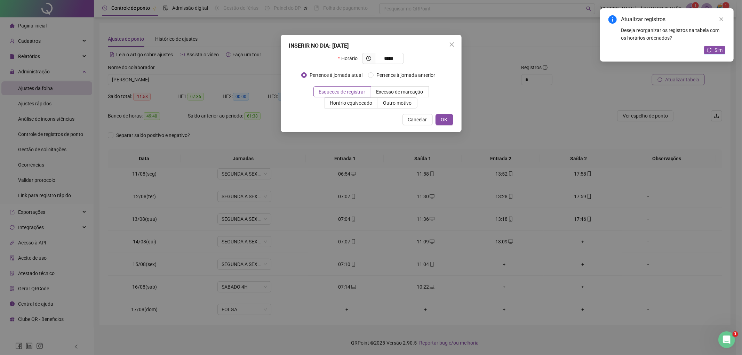
type input "*****"
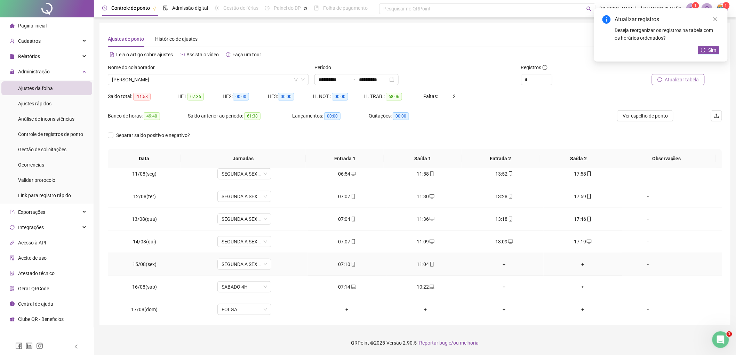
click at [502, 266] on div "+" at bounding box center [505, 265] width 68 height 8
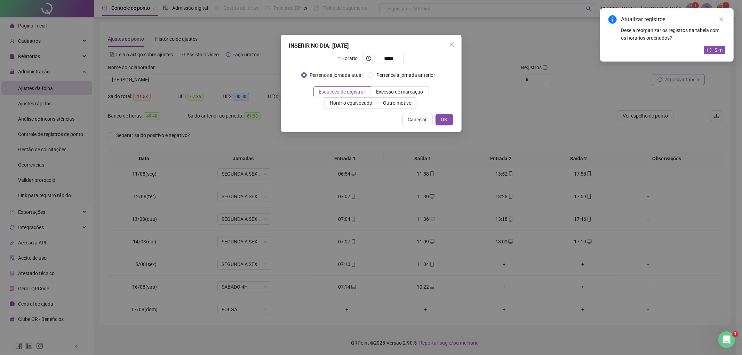
type input "*****"
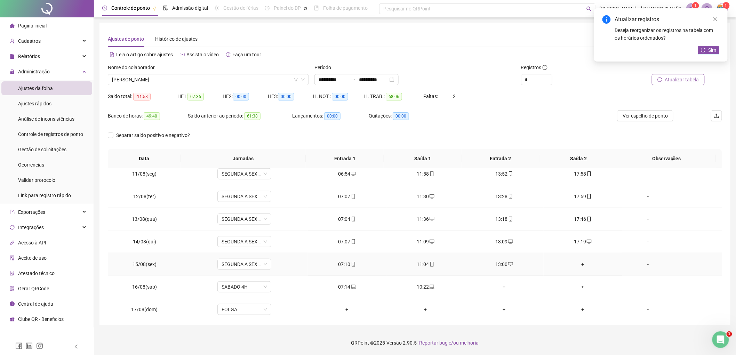
click at [571, 262] on div "+" at bounding box center [584, 265] width 68 height 8
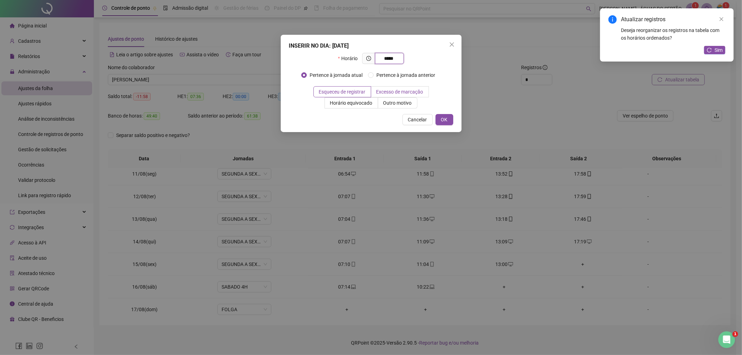
type input "*****"
click at [412, 96] on label "Excesso de marcação" at bounding box center [400, 91] width 58 height 11
click at [367, 103] on span "Horário equivocado" at bounding box center [351, 103] width 42 height 6
click at [444, 122] on span "OK" at bounding box center [444, 120] width 7 height 8
click at [452, 117] on button "OK" at bounding box center [440, 119] width 25 height 11
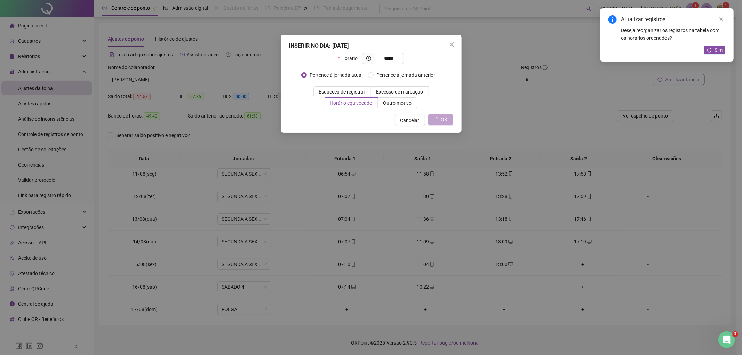
click at [452, 121] on button "OK" at bounding box center [440, 119] width 25 height 11
click at [711, 51] on icon "reload" at bounding box center [709, 50] width 5 height 5
click at [710, 49] on icon "reload" at bounding box center [709, 50] width 5 height 5
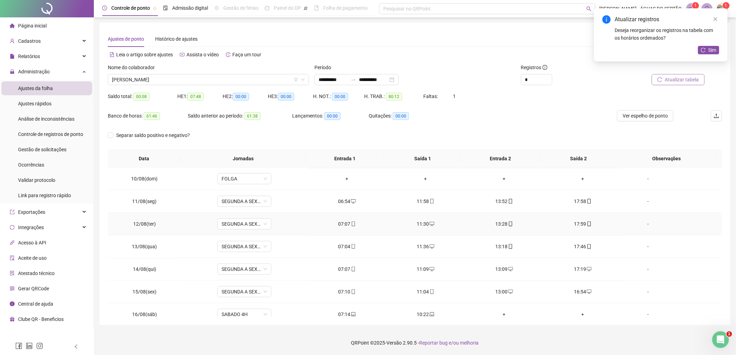
scroll to position [282, 0]
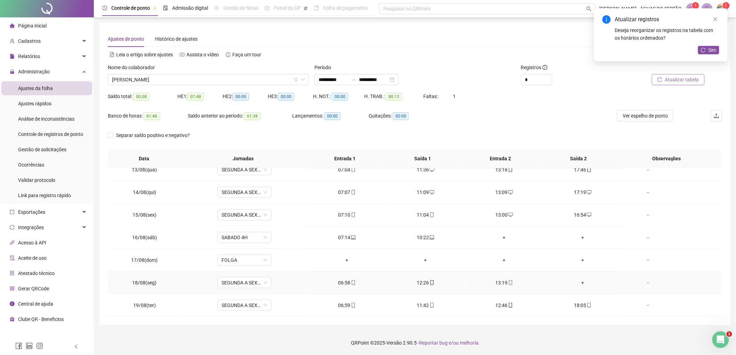
click at [582, 280] on div "+" at bounding box center [584, 283] width 68 height 8
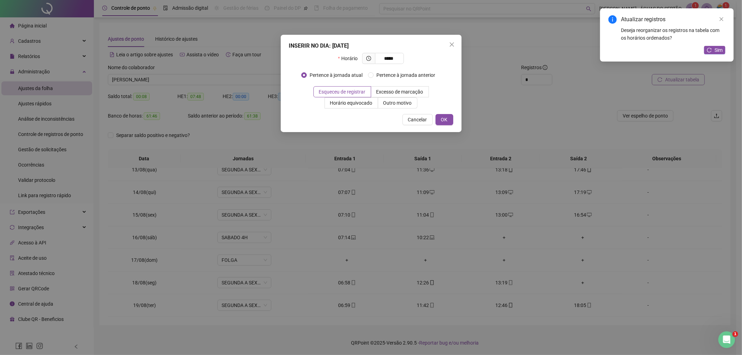
type input "*****"
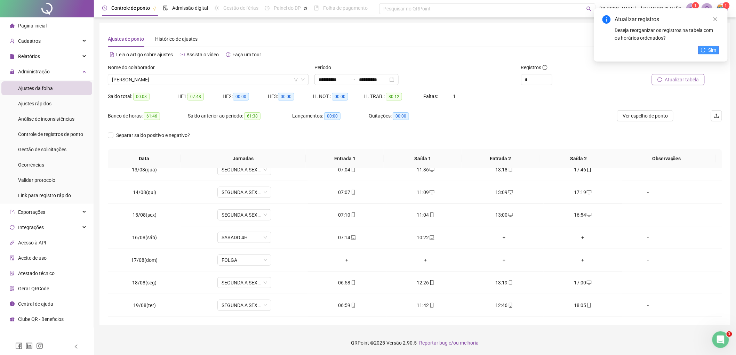
click at [710, 49] on span "Sim" at bounding box center [713, 50] width 8 height 8
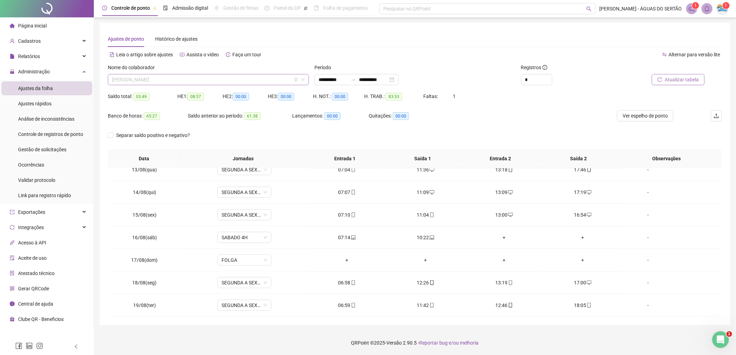
click at [157, 78] on span "CARLOS ANDRÉ LEITE FERREIRA DE SOUZA" at bounding box center [208, 79] width 193 height 10
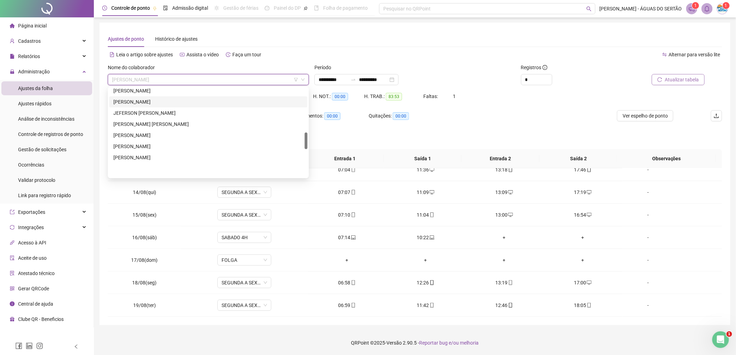
scroll to position [233, 0]
click at [139, 102] on div "HERMESON MIKAEL SOARES RODRIGUES" at bounding box center [208, 106] width 190 height 8
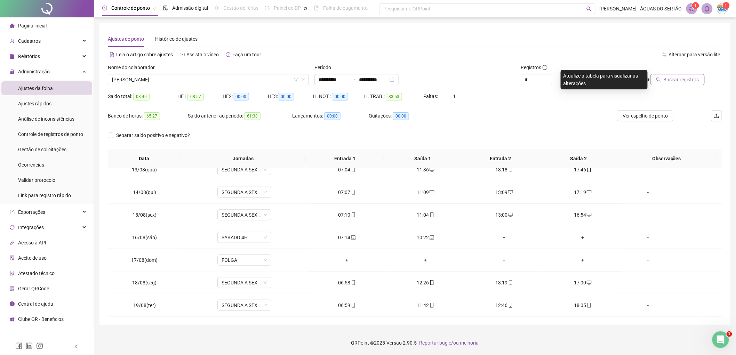
click at [703, 85] on button "Buscar registros" at bounding box center [678, 79] width 54 height 11
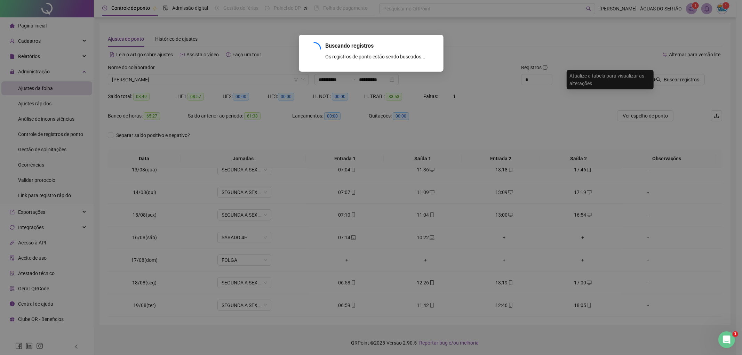
click at [695, 77] on div "Buscando registros Os registros de ponto estão sendo buscados... OK" at bounding box center [371, 177] width 742 height 355
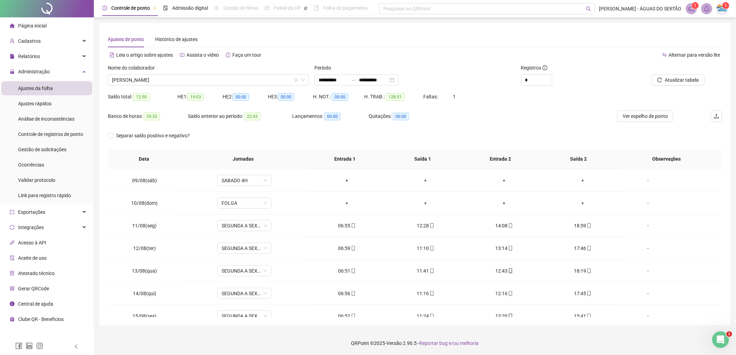
scroll to position [129, 0]
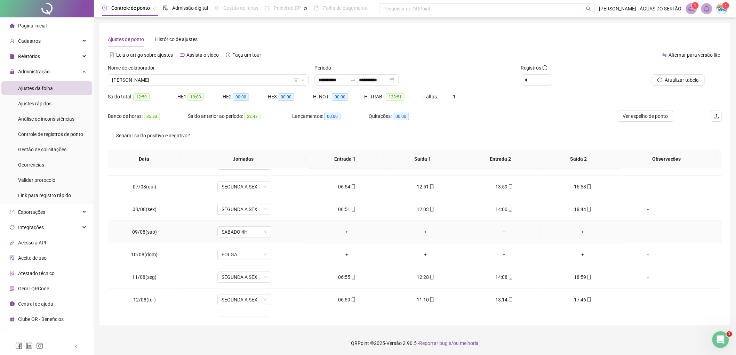
click at [643, 230] on div "-" at bounding box center [648, 232] width 41 height 8
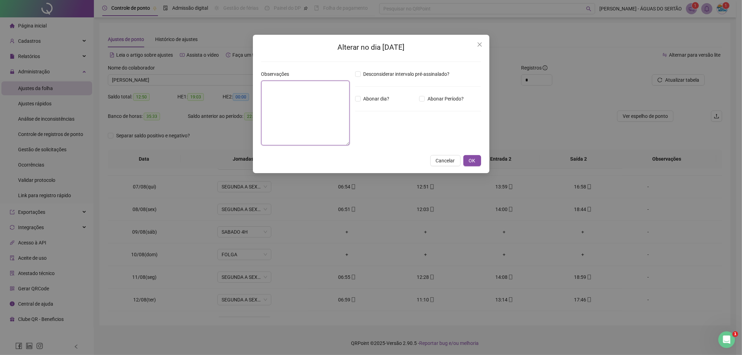
click at [308, 91] on textarea at bounding box center [305, 113] width 88 height 65
type textarea "*****"
click at [471, 158] on span "OK" at bounding box center [472, 161] width 7 height 8
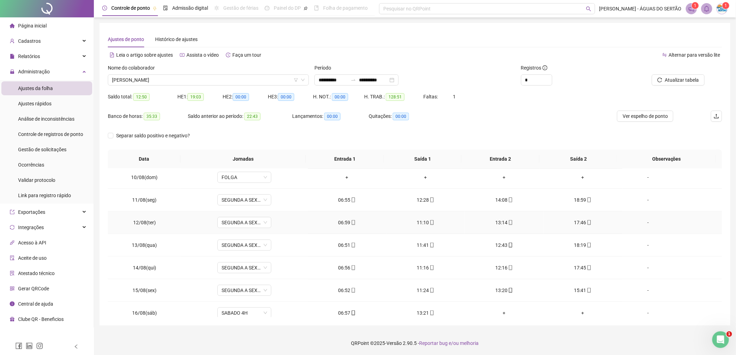
scroll to position [258, 0]
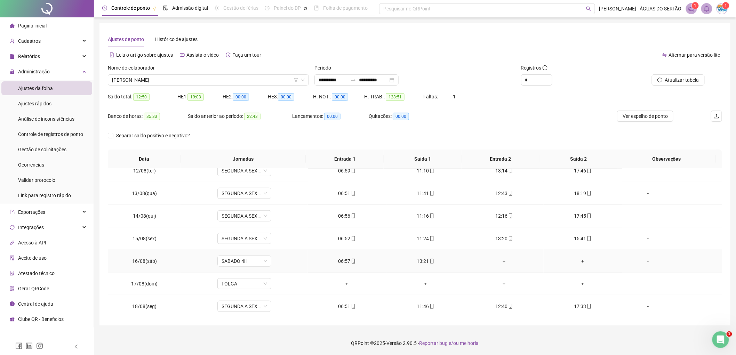
click at [432, 265] on div "13:21" at bounding box center [426, 262] width 68 height 8
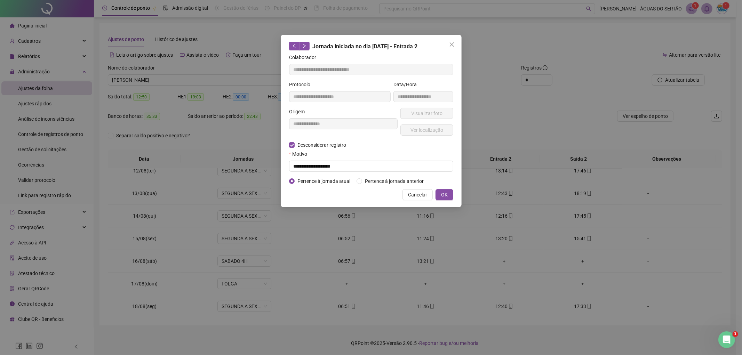
type input "**********"
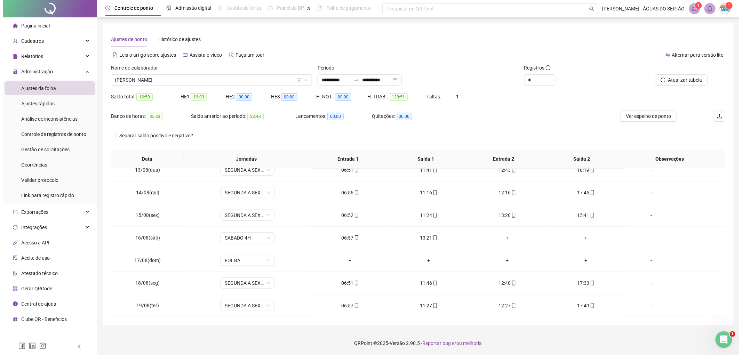
scroll to position [0, 0]
click at [175, 78] on span "HERMESON MIKAEL SOARES RODRIGUES" at bounding box center [208, 79] width 193 height 10
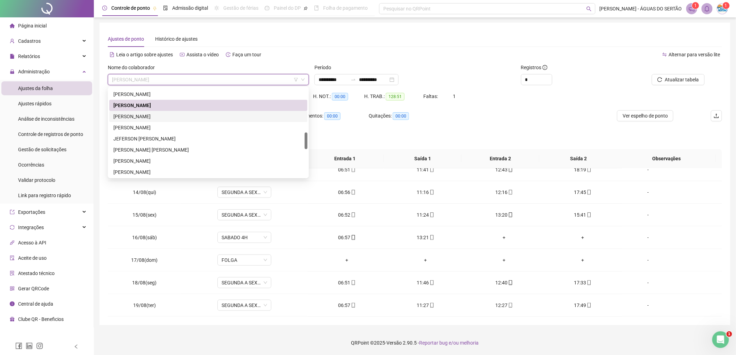
click at [135, 118] on div "ÍCARO DE ALMEIDA OLEGÁRIO" at bounding box center [208, 117] width 190 height 8
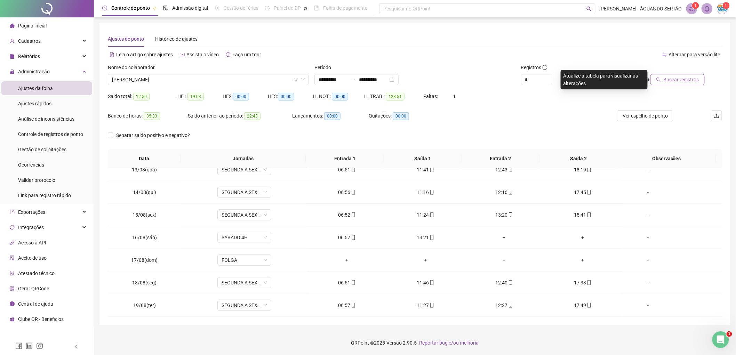
drag, startPoint x: 652, startPoint y: 74, endPoint x: 660, endPoint y: 77, distance: 8.1
click at [659, 77] on div "Buscar registros" at bounding box center [665, 79] width 80 height 11
click at [661, 78] on icon "search" at bounding box center [659, 80] width 5 height 5
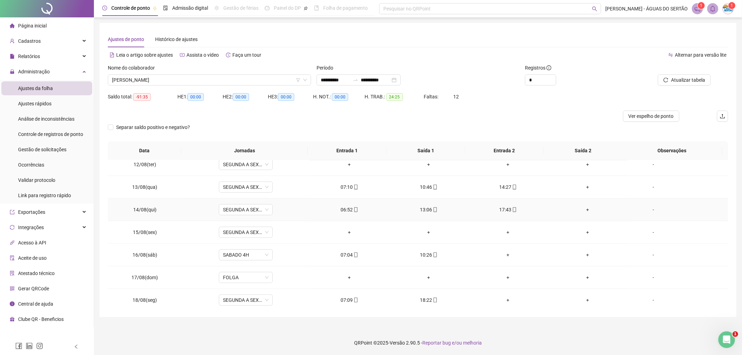
scroll to position [282, 0]
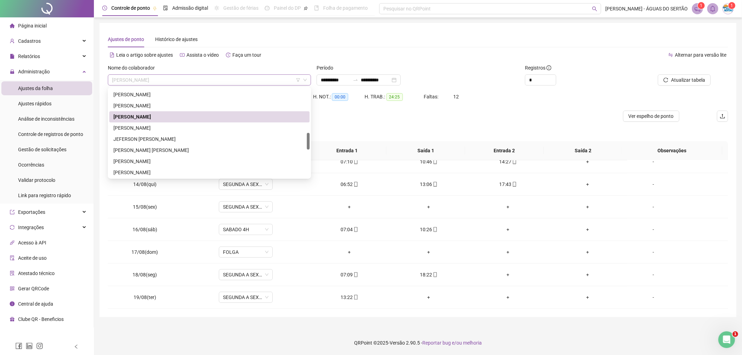
click at [188, 85] on span "ÍCARO DE ALMEIDA OLEGÁRIO" at bounding box center [209, 80] width 195 height 10
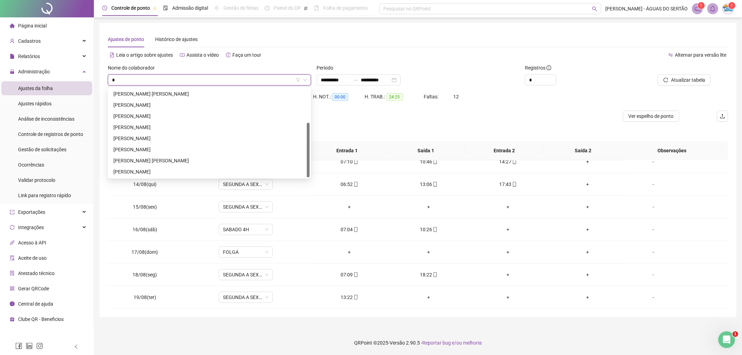
type input "**"
click at [179, 161] on div "JOSE VINICIOS LAURENTINO FELIX" at bounding box center [209, 161] width 192 height 8
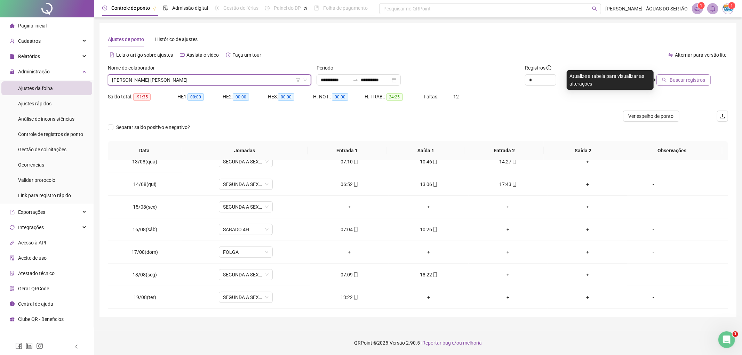
click at [678, 81] on span "Buscar registros" at bounding box center [688, 80] width 36 height 8
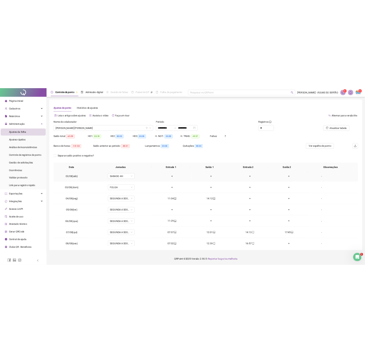
scroll to position [0, 0]
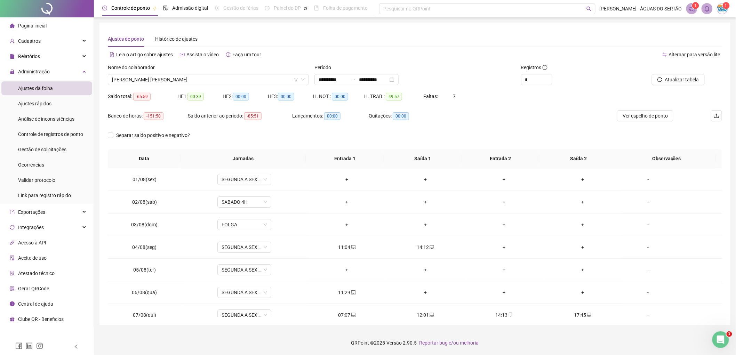
drag, startPoint x: 507, startPoint y: 1, endPoint x: 292, endPoint y: 32, distance: 217.4
click at [292, 32] on div "Ajustes de ponto Histórico de ajustes" at bounding box center [415, 39] width 615 height 16
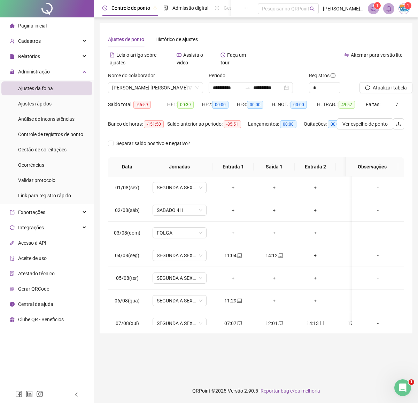
click at [232, 184] on div "+" at bounding box center [233, 188] width 30 height 8
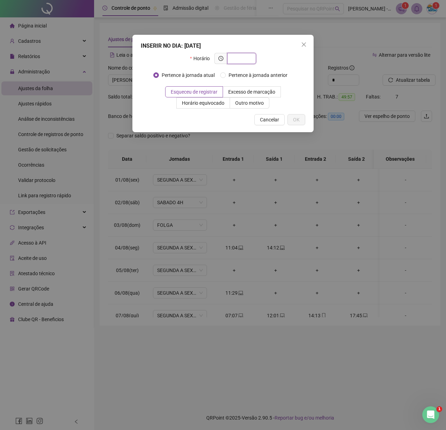
click at [249, 58] on input "text" at bounding box center [240, 59] width 19 height 8
click at [237, 60] on input "text" at bounding box center [240, 59] width 19 height 8
type input "*****"
click at [296, 118] on span "OK" at bounding box center [296, 120] width 7 height 8
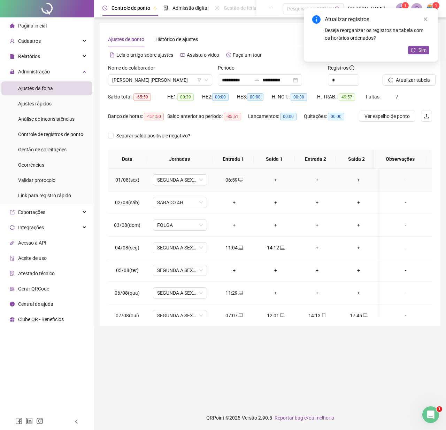
click at [268, 173] on td "+" at bounding box center [275, 180] width 41 height 23
click at [274, 176] on div "+" at bounding box center [275, 180] width 30 height 8
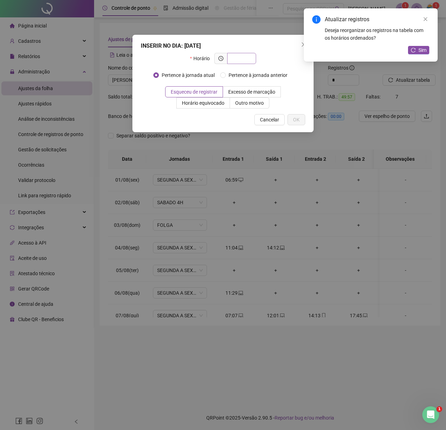
click at [244, 63] on span at bounding box center [241, 58] width 29 height 11
click at [242, 56] on input "text" at bounding box center [240, 59] width 19 height 8
click at [237, 60] on div "Insere o registro na jornada anterior" at bounding box center [222, 63] width 83 height 12
click at [233, 58] on input "text" at bounding box center [240, 59] width 19 height 8
type input "*****"
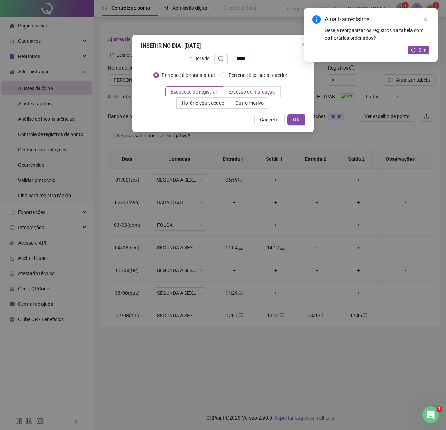
click at [265, 92] on span "Excesso de marcação" at bounding box center [251, 92] width 47 height 6
click at [296, 119] on span "OK" at bounding box center [296, 120] width 7 height 8
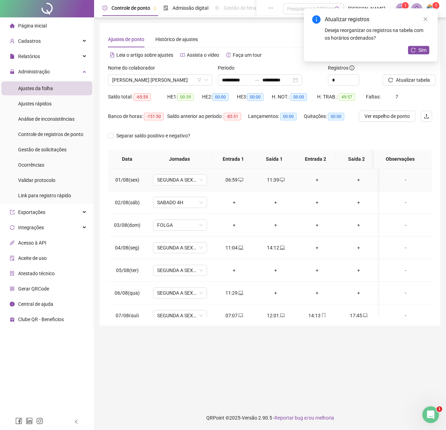
click at [315, 177] on div "+" at bounding box center [317, 180] width 30 height 8
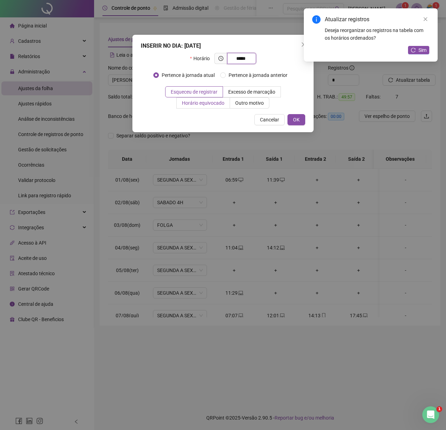
type input "*****"
click at [195, 102] on span "Horário equivocado" at bounding box center [203, 103] width 42 height 6
click at [297, 116] on button "OK" at bounding box center [296, 119] width 18 height 11
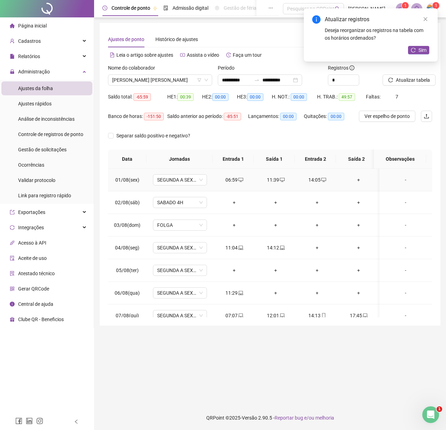
click at [355, 180] on div "+" at bounding box center [358, 180] width 30 height 8
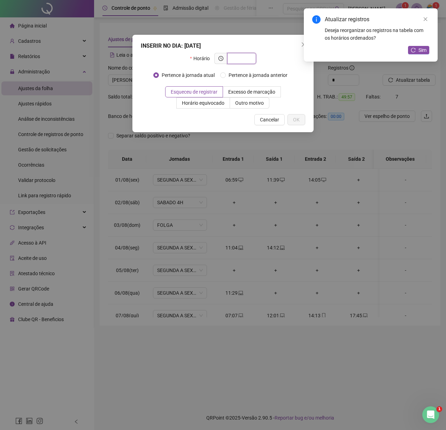
click at [241, 56] on input "text" at bounding box center [240, 59] width 19 height 8
type input "*****"
click at [248, 92] on span "Excesso de marcação" at bounding box center [251, 92] width 47 height 6
click at [297, 120] on span "OK" at bounding box center [296, 120] width 7 height 8
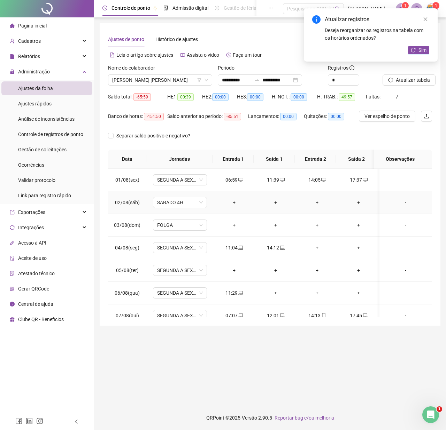
click at [234, 203] on div "+" at bounding box center [234, 203] width 30 height 8
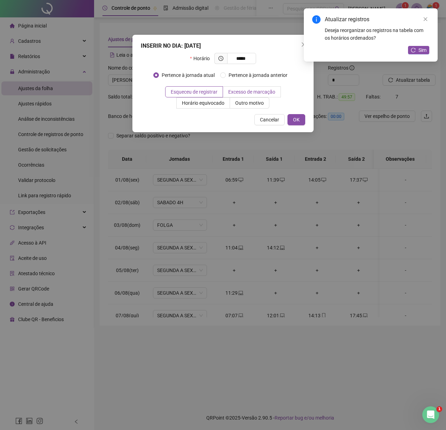
type input "*****"
click at [246, 89] on span "Excesso de marcação" at bounding box center [251, 92] width 47 height 6
drag, startPoint x: 195, startPoint y: 98, endPoint x: 201, endPoint y: 98, distance: 5.9
click at [197, 98] on label "Horário equivocado" at bounding box center [202, 102] width 53 height 11
click at [213, 93] on span "Esqueceu de registrar" at bounding box center [194, 92] width 47 height 6
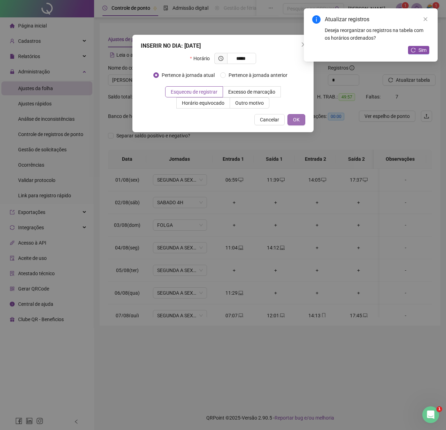
click at [288, 121] on button "OK" at bounding box center [296, 119] width 18 height 11
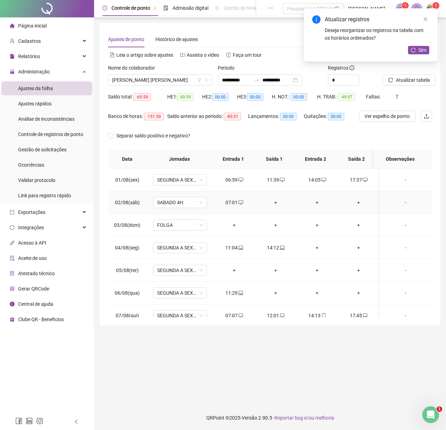
click at [274, 205] on div "+" at bounding box center [275, 203] width 30 height 8
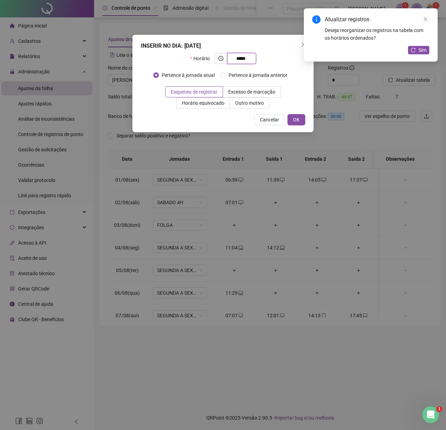
type input "*****"
click at [277, 85] on div "Pertence à jornada atual Pertence à jornada anterior" at bounding box center [223, 78] width 140 height 17
click at [268, 93] on span "Excesso de marcação" at bounding box center [251, 92] width 47 height 6
click at [291, 120] on button "OK" at bounding box center [296, 119] width 18 height 11
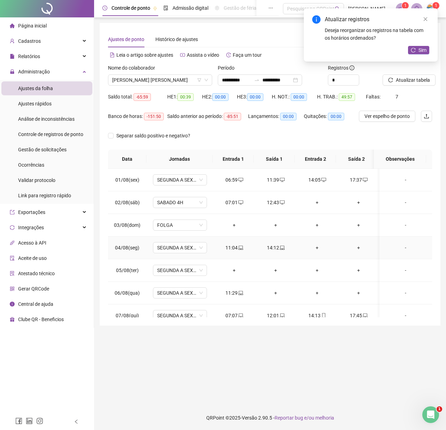
click at [315, 251] on div "+" at bounding box center [317, 248] width 30 height 8
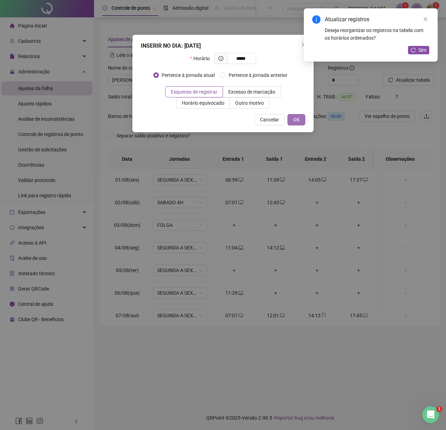
type input "*****"
click at [301, 118] on button "OK" at bounding box center [296, 119] width 18 height 11
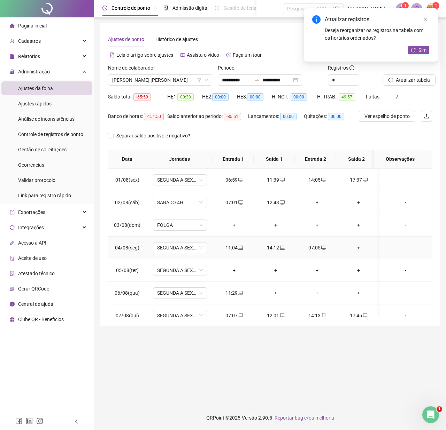
click at [358, 245] on div "+" at bounding box center [358, 248] width 30 height 8
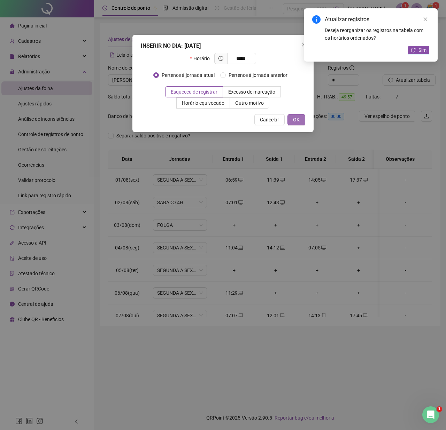
type input "*****"
click at [297, 114] on button "OK" at bounding box center [296, 119] width 18 height 11
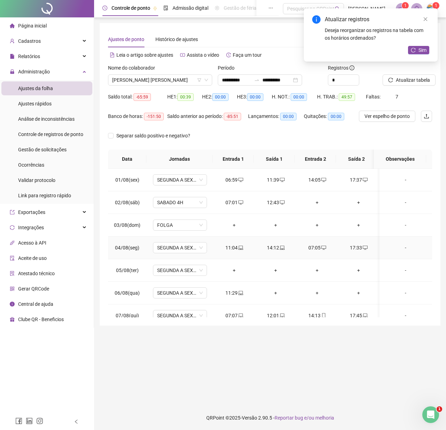
scroll to position [31, 0]
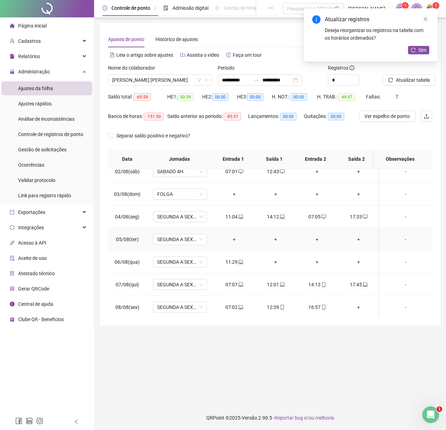
click at [233, 241] on div "+" at bounding box center [234, 240] width 30 height 8
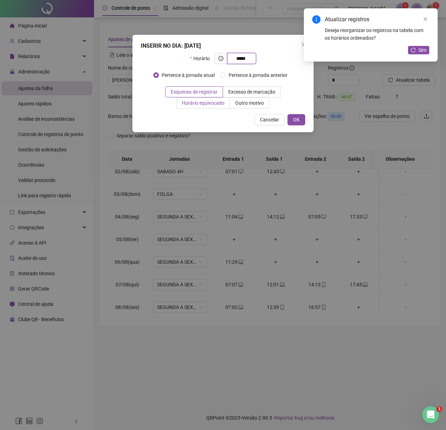
type input "*****"
click at [194, 108] on label "Horário equivocado" at bounding box center [202, 102] width 53 height 11
click at [298, 116] on span "OK" at bounding box center [296, 120] width 7 height 8
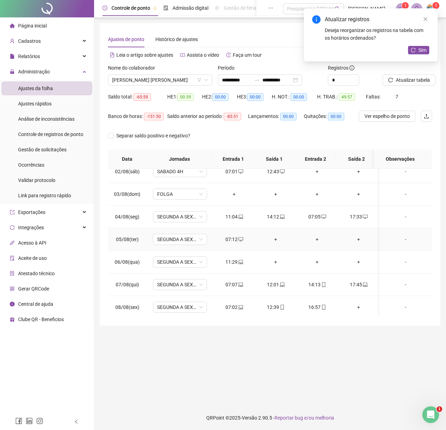
click at [278, 238] on div "+" at bounding box center [275, 240] width 30 height 8
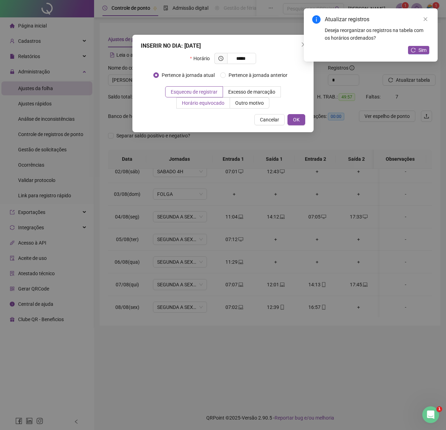
type input "*****"
click at [208, 102] on span "Horário equivocado" at bounding box center [203, 103] width 42 height 6
click at [302, 125] on button "OK" at bounding box center [296, 119] width 18 height 11
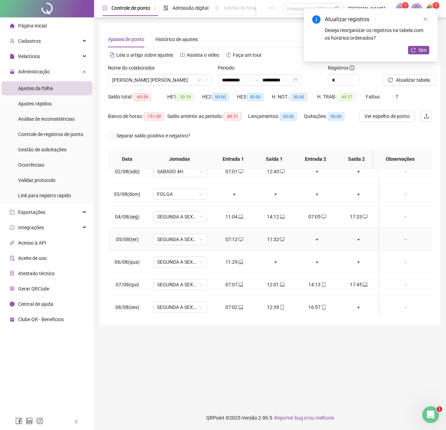
click at [314, 238] on div "+" at bounding box center [317, 240] width 30 height 8
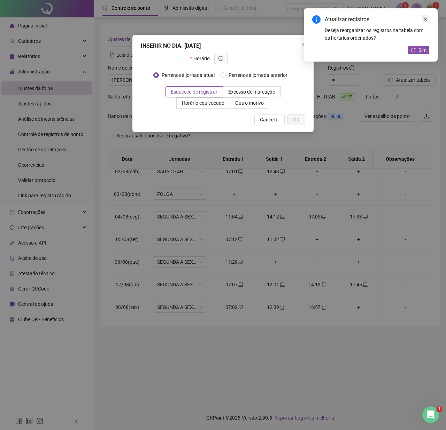
click at [425, 17] on icon "close" at bounding box center [425, 19] width 5 height 5
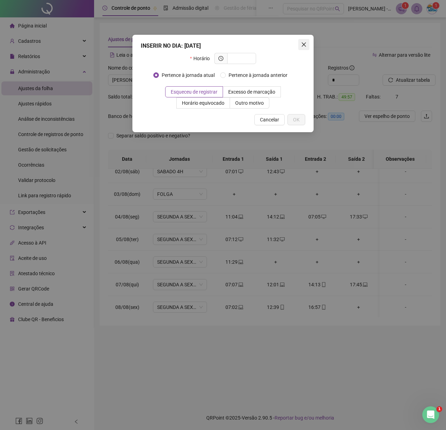
click at [304, 42] on icon "close" at bounding box center [304, 45] width 6 height 6
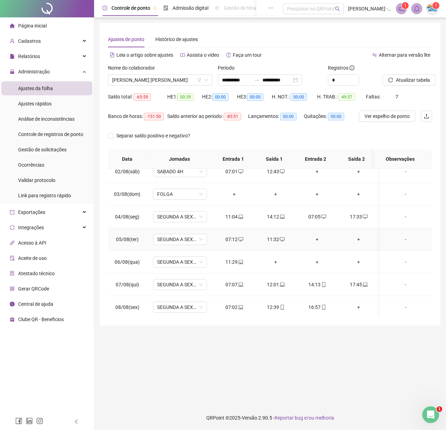
click at [314, 240] on div "+" at bounding box center [317, 240] width 30 height 8
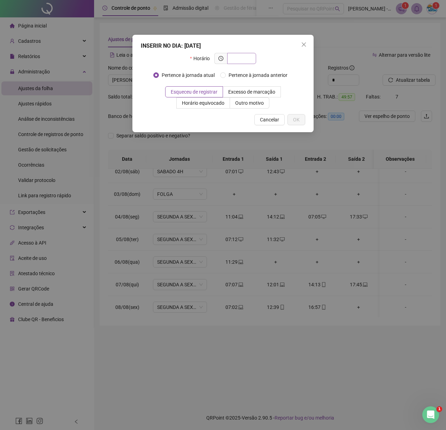
click at [242, 55] on input "text" at bounding box center [240, 59] width 19 height 8
type input "*****"
click at [198, 108] on label "Horário equivocado" at bounding box center [202, 102] width 53 height 11
click at [290, 120] on button "OK" at bounding box center [296, 119] width 18 height 11
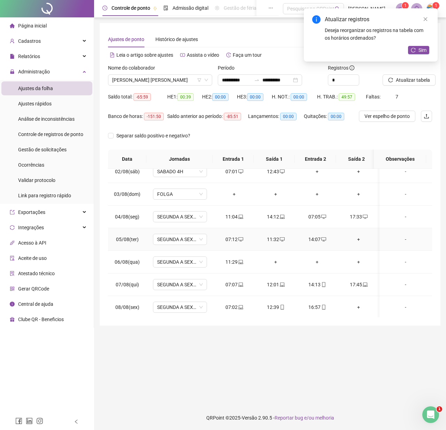
click at [348, 233] on td "+" at bounding box center [358, 239] width 41 height 23
click at [361, 246] on td "+" at bounding box center [358, 239] width 41 height 23
click at [356, 242] on div "+" at bounding box center [358, 240] width 30 height 8
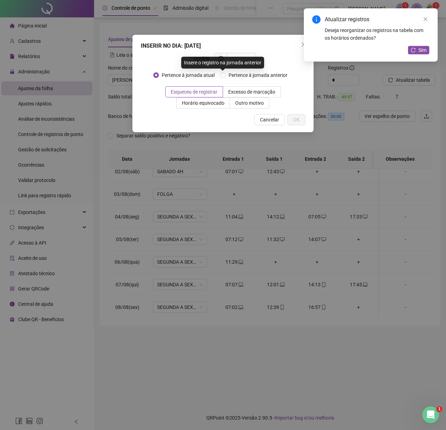
click at [248, 57] on div "Insere o registro na jornada anterior" at bounding box center [222, 63] width 83 height 12
click at [263, 46] on div "INSERIR NO DIA : 05/08/2025" at bounding box center [223, 46] width 164 height 8
click at [246, 59] on input "text" at bounding box center [240, 59] width 19 height 8
type input "*****"
click at [259, 85] on div "Pertence à jornada atual Pertence à jornada anterior" at bounding box center [223, 78] width 140 height 17
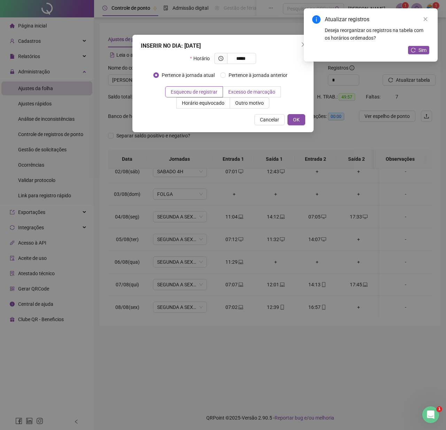
click at [271, 91] on span "Excesso de marcação" at bounding box center [251, 92] width 47 height 6
click at [293, 122] on span "OK" at bounding box center [296, 120] width 7 height 8
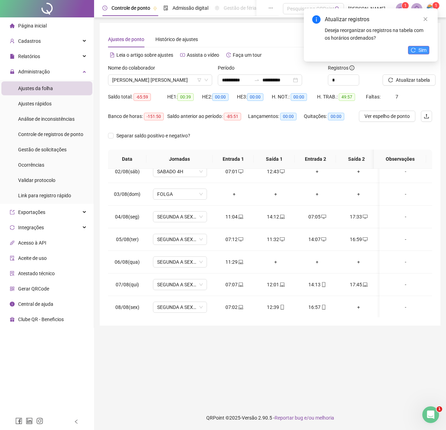
click at [421, 50] on span "Sim" at bounding box center [422, 50] width 8 height 8
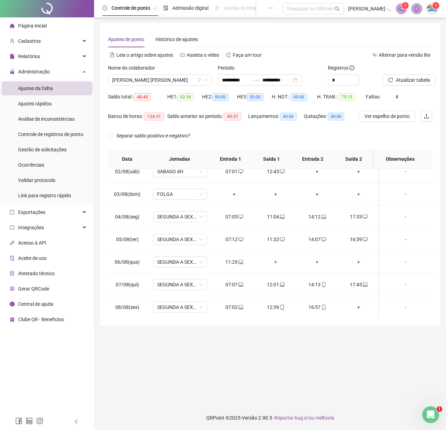
scroll to position [0, 0]
click at [352, 76] on span "Increase Value" at bounding box center [355, 77] width 8 height 5
click at [349, 82] on input "*" at bounding box center [343, 80] width 31 height 10
click at [351, 81] on span "Decrease Value" at bounding box center [355, 82] width 8 height 6
type input "*"
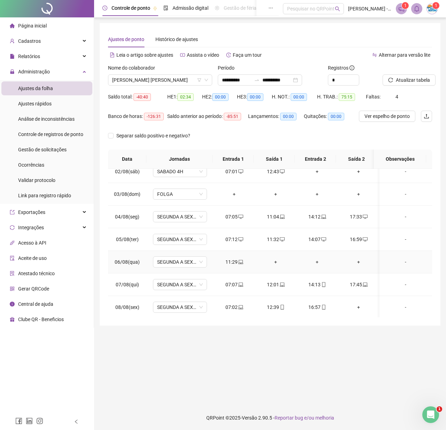
click at [269, 258] on td "+" at bounding box center [275, 262] width 41 height 23
click at [273, 262] on div "+" at bounding box center [275, 262] width 30 height 8
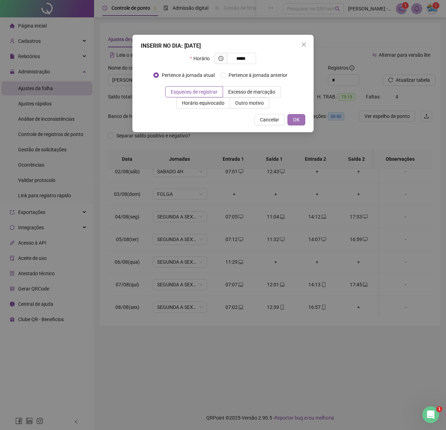
type input "*****"
click at [299, 119] on button "OK" at bounding box center [296, 119] width 18 height 11
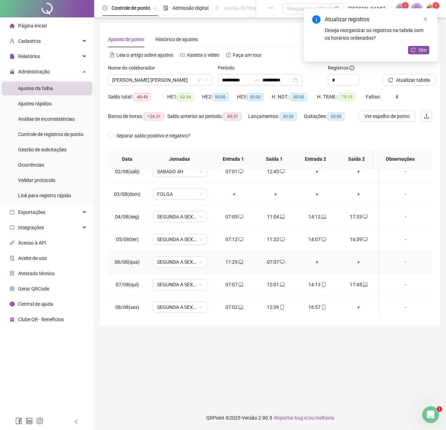
click at [315, 262] on div "+" at bounding box center [317, 262] width 30 height 8
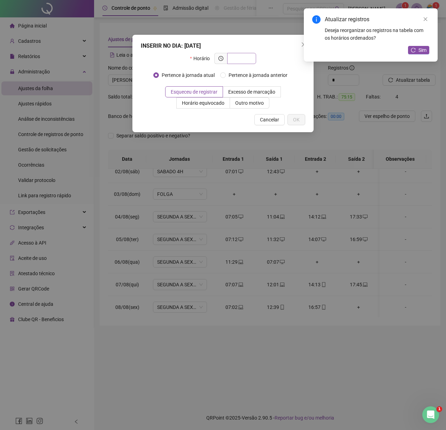
click at [245, 57] on input "text" at bounding box center [240, 59] width 19 height 8
click at [246, 56] on input "text" at bounding box center [240, 59] width 19 height 8
click at [250, 58] on input "text" at bounding box center [240, 59] width 19 height 8
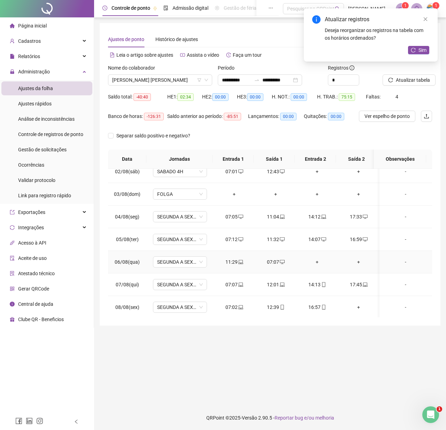
click at [313, 260] on div "+" at bounding box center [317, 262] width 30 height 8
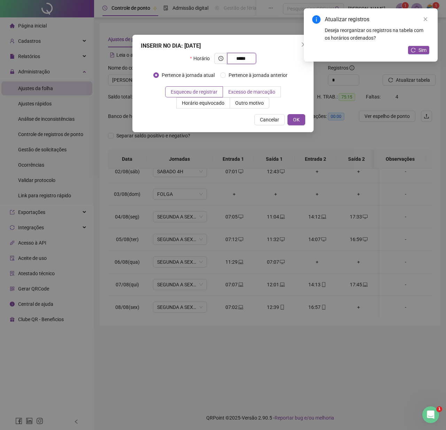
type input "*****"
click at [253, 96] on label "Excesso de marcação" at bounding box center [252, 91] width 58 height 11
click at [255, 92] on span "Excesso de marcação" at bounding box center [251, 92] width 47 height 6
click at [293, 116] on span "OK" at bounding box center [296, 120] width 7 height 8
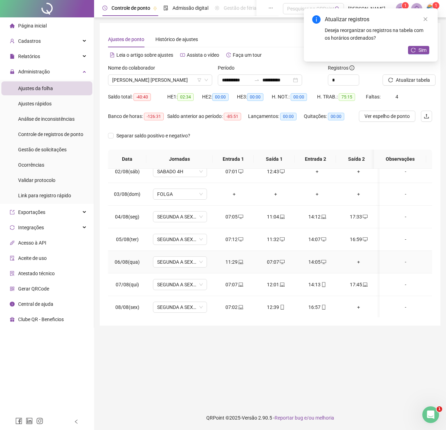
click at [357, 259] on div "+" at bounding box center [358, 262] width 30 height 8
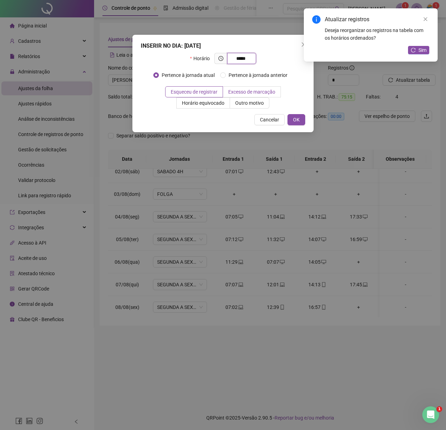
type input "*****"
click at [271, 91] on span "Excesso de marcação" at bounding box center [251, 92] width 47 height 6
drag, startPoint x: 202, startPoint y: 93, endPoint x: 255, endPoint y: 102, distance: 54.1
click at [202, 92] on span "Esqueceu de registrar" at bounding box center [194, 92] width 47 height 6
click at [299, 120] on span "OK" at bounding box center [296, 120] width 7 height 8
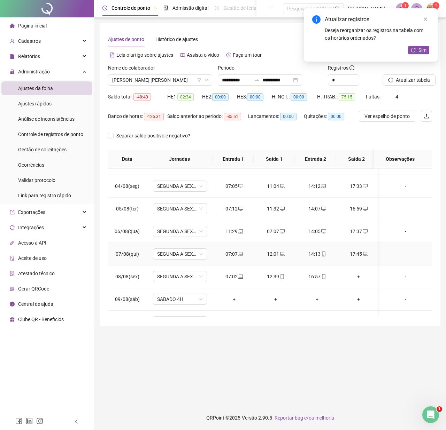
scroll to position [93, 0]
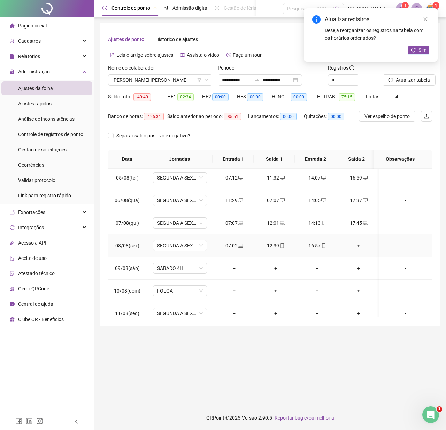
click at [358, 244] on div "+" at bounding box center [358, 246] width 30 height 8
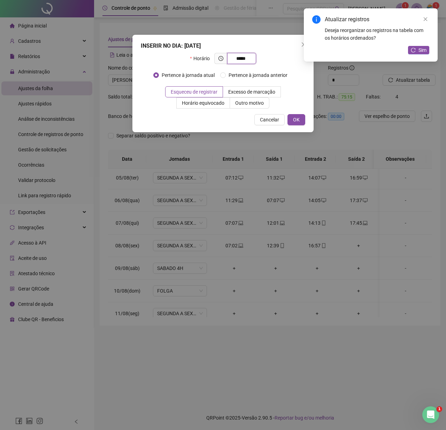
type input "*****"
click at [198, 110] on div "INSERIR NO DIA : 08/08/2025 Horário ***** Pertence à jornada atual Pertence à j…" at bounding box center [222, 83] width 181 height 97
click at [205, 106] on span "Horário equivocado" at bounding box center [203, 103] width 42 height 6
click at [303, 120] on button "OK" at bounding box center [296, 119] width 18 height 11
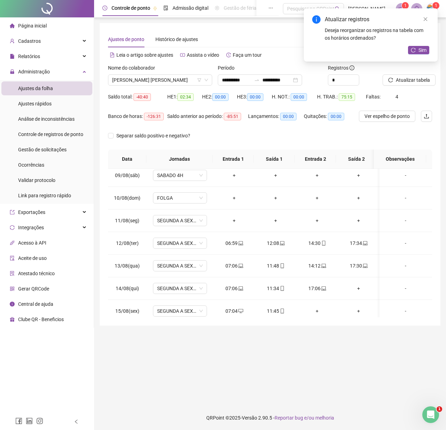
scroll to position [216, 0]
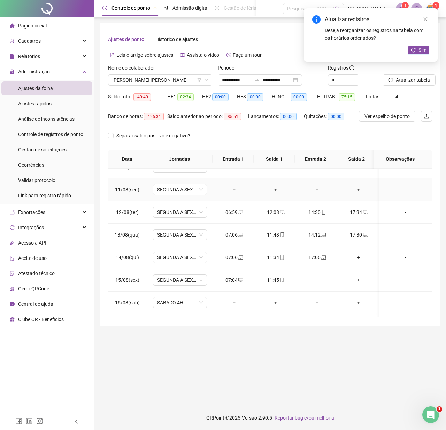
click at [234, 190] on div "+" at bounding box center [234, 190] width 30 height 8
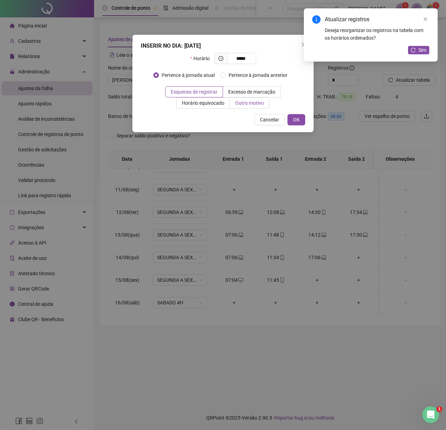
type input "*****"
click at [231, 108] on label "Outro motivo" at bounding box center [249, 102] width 39 height 11
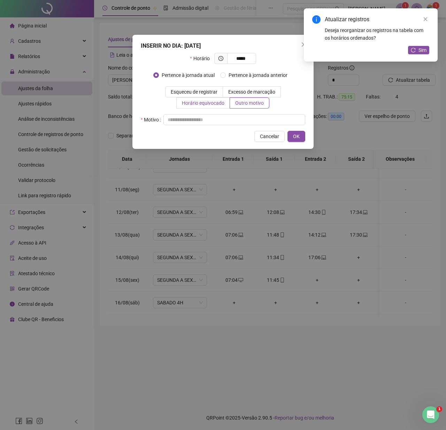
click at [217, 107] on label "Horário equivocado" at bounding box center [202, 102] width 53 height 11
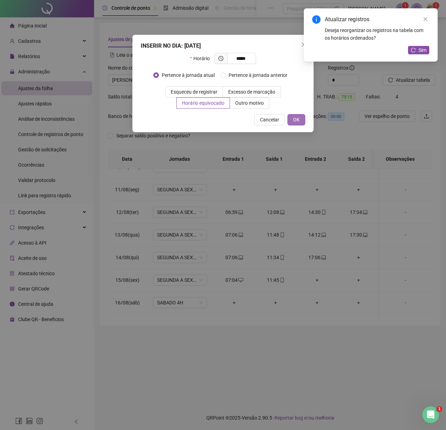
click at [303, 116] on button "OK" at bounding box center [296, 119] width 18 height 11
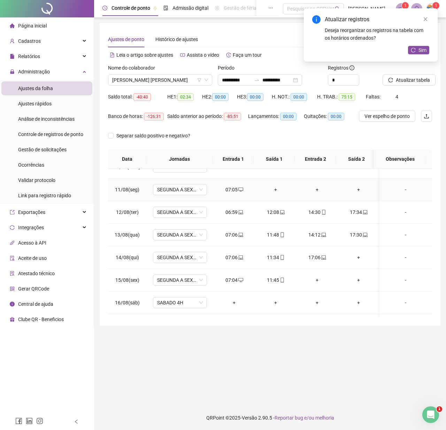
click at [276, 193] on div "+" at bounding box center [275, 190] width 30 height 8
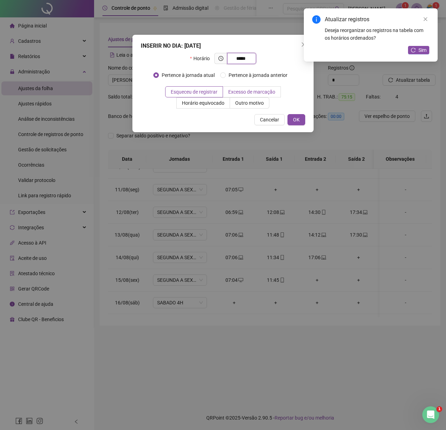
type input "*****"
click at [247, 92] on span "Excesso de marcação" at bounding box center [251, 92] width 47 height 6
click at [221, 88] on label "Esqueceu de registrar" at bounding box center [194, 91] width 58 height 11
click at [292, 116] on button "OK" at bounding box center [296, 119] width 18 height 11
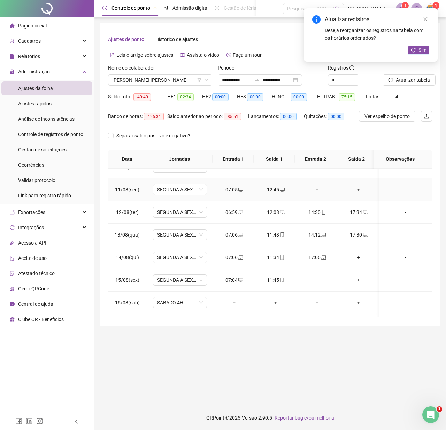
click at [310, 189] on div "+" at bounding box center [317, 190] width 30 height 8
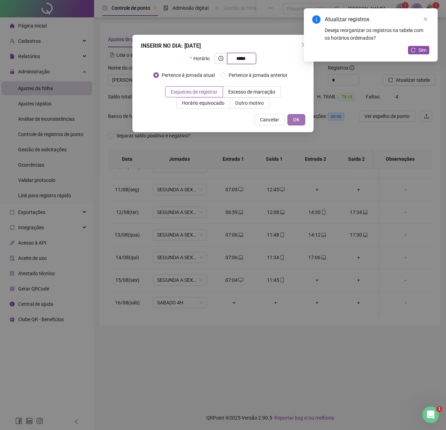
type input "*****"
drag, startPoint x: 296, startPoint y: 125, endPoint x: 354, endPoint y: 182, distance: 81.2
click at [296, 125] on button "OK" at bounding box center [296, 119] width 18 height 11
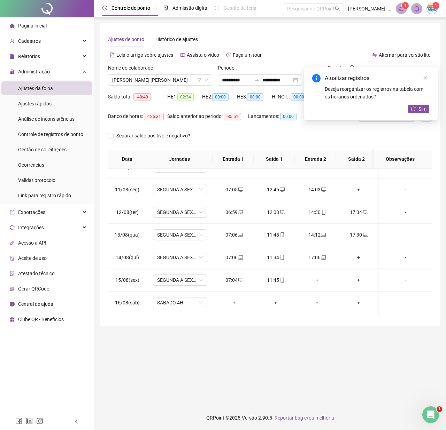
click at [355, 190] on div "INSERIR NO DIA : 11/08/2025 Horário ***** Pertence à jornada atual Pertence à j…" at bounding box center [223, 215] width 446 height 430
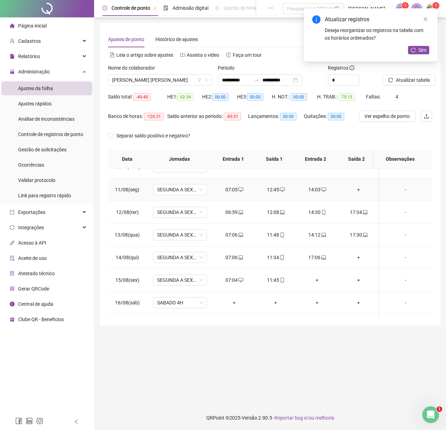
click at [354, 191] on div "+" at bounding box center [358, 190] width 30 height 8
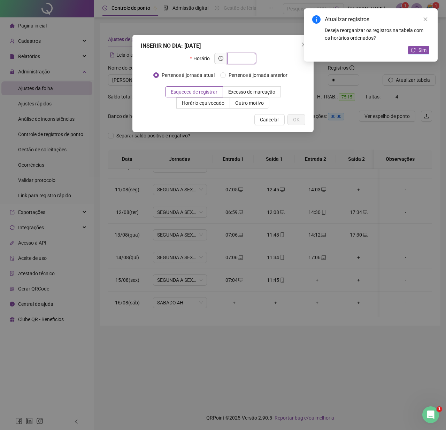
click at [244, 62] on input "text" at bounding box center [240, 59] width 19 height 8
type input "*****"
click at [259, 96] on label "Excesso de marcação" at bounding box center [252, 91] width 58 height 11
click at [295, 119] on span "OK" at bounding box center [296, 120] width 7 height 8
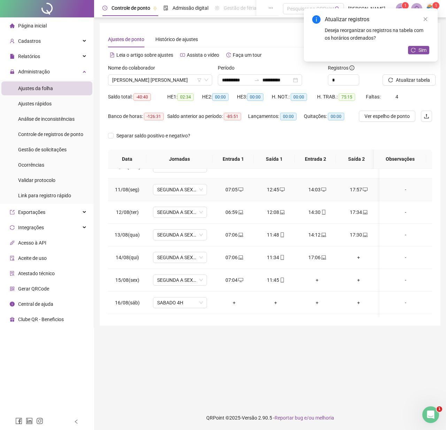
scroll to position [247, 0]
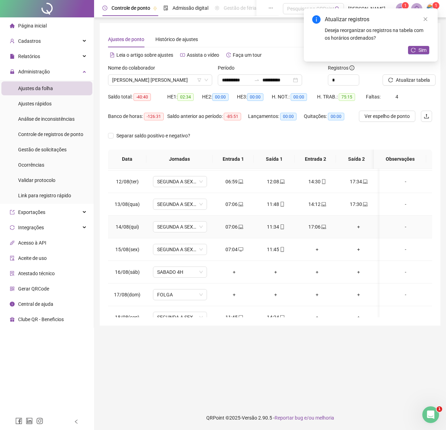
click at [358, 227] on div "+" at bounding box center [358, 227] width 30 height 8
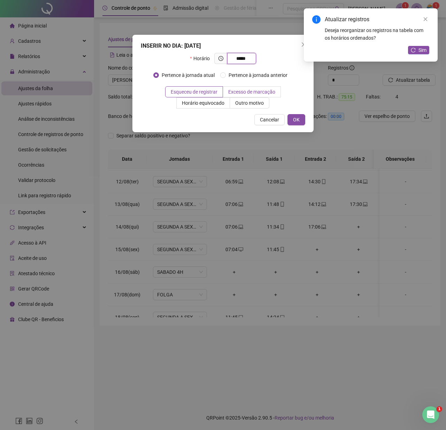
type input "*****"
click at [259, 91] on span "Excesso de marcação" at bounding box center [251, 92] width 47 height 6
click at [198, 88] on label "Esqueceu de registrar" at bounding box center [194, 91] width 58 height 11
click at [298, 117] on span "OK" at bounding box center [296, 120] width 7 height 8
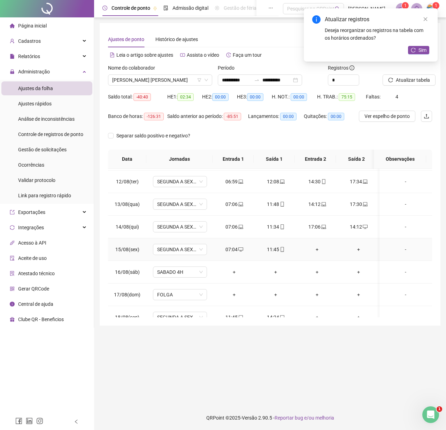
click at [307, 252] on div "+" at bounding box center [317, 250] width 30 height 8
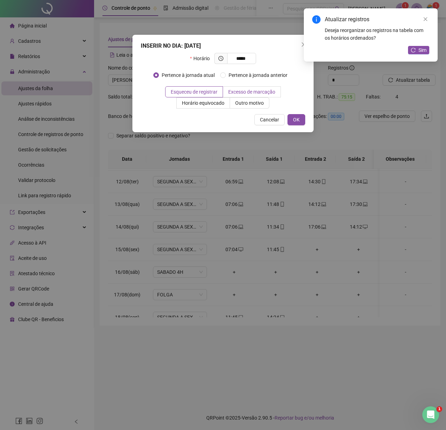
type input "*****"
click at [250, 91] on span "Excesso de marcação" at bounding box center [251, 92] width 47 height 6
click at [301, 125] on button "OK" at bounding box center [296, 119] width 18 height 11
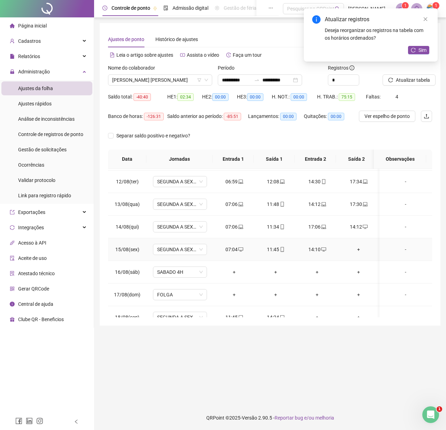
click at [355, 251] on div "+" at bounding box center [358, 250] width 30 height 8
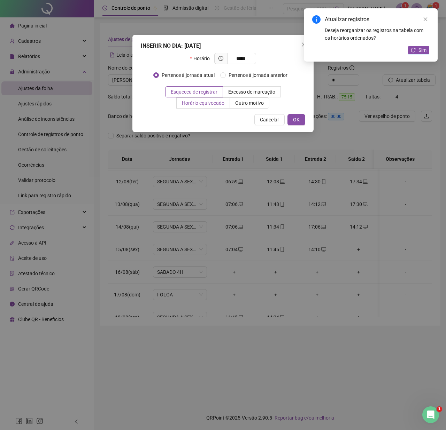
type input "*****"
click at [185, 104] on span "Horário equivocado" at bounding box center [203, 103] width 42 height 6
click at [290, 116] on button "OK" at bounding box center [296, 119] width 18 height 11
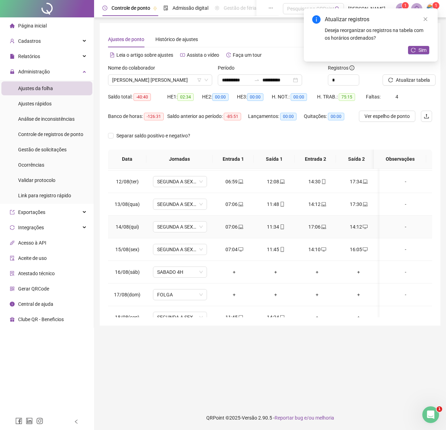
scroll to position [278, 0]
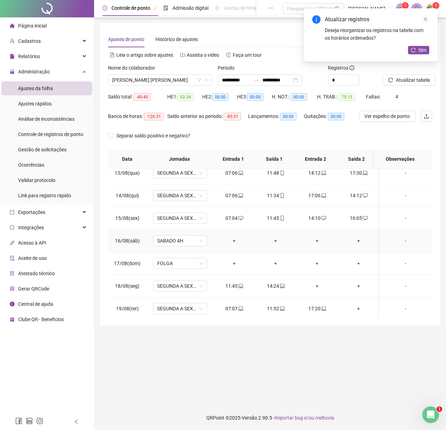
click at [228, 245] on div "+" at bounding box center [234, 241] width 30 height 8
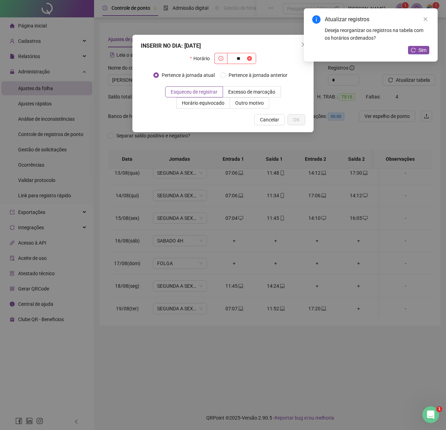
type input "*"
type input "*****"
click at [268, 94] on span "Excesso de marcação" at bounding box center [251, 92] width 47 height 6
click at [298, 116] on button "OK" at bounding box center [296, 119] width 18 height 11
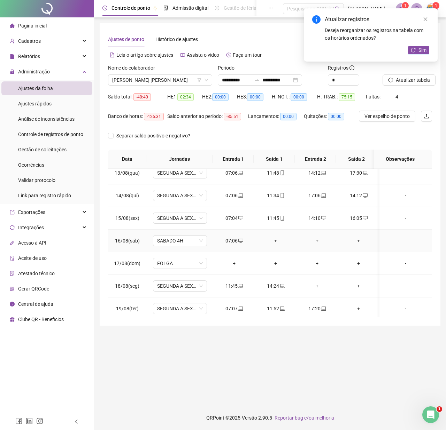
click at [276, 240] on div "+" at bounding box center [275, 241] width 30 height 8
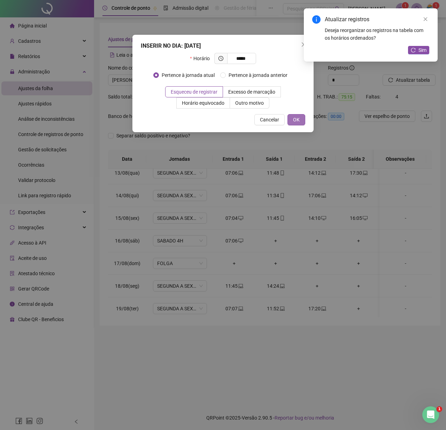
type input "*****"
click at [292, 115] on button "OK" at bounding box center [296, 119] width 18 height 11
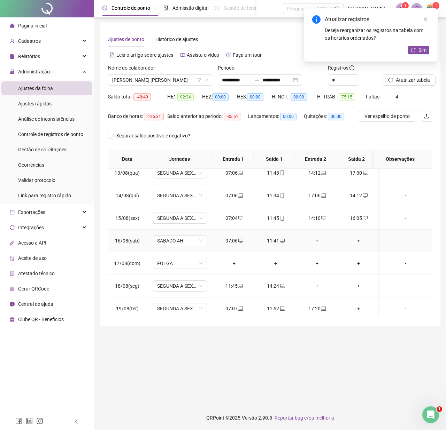
scroll to position [290, 0]
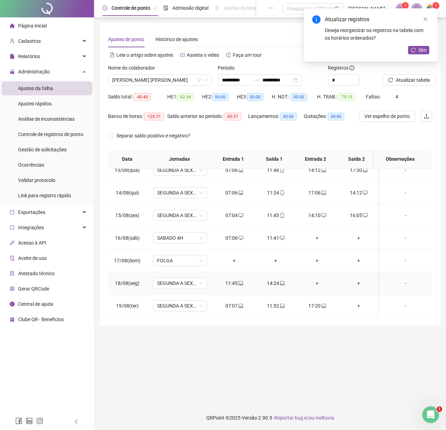
click at [314, 279] on div "+" at bounding box center [317, 283] width 30 height 8
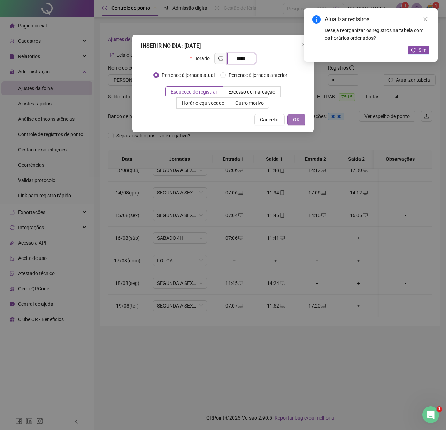
type input "*****"
click at [296, 122] on span "OK" at bounding box center [296, 120] width 7 height 8
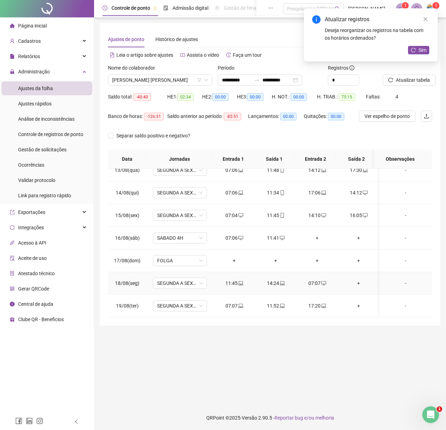
click at [356, 279] on div "+" at bounding box center [358, 283] width 30 height 8
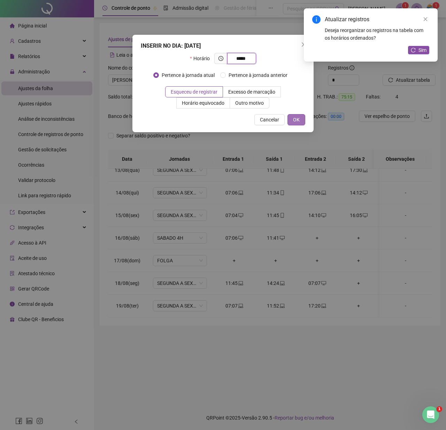
type input "*****"
click at [298, 119] on span "OK" at bounding box center [296, 120] width 7 height 8
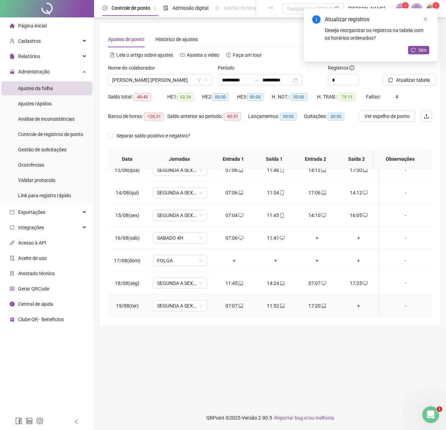
click at [355, 302] on div "+" at bounding box center [358, 306] width 30 height 8
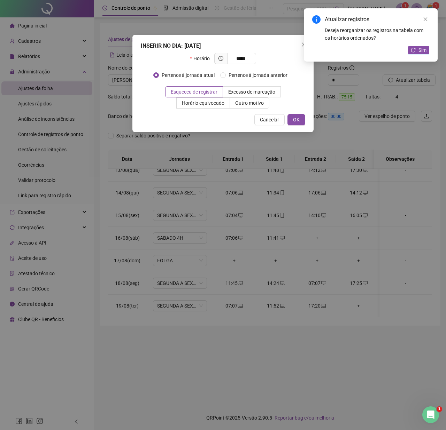
type input "*****"
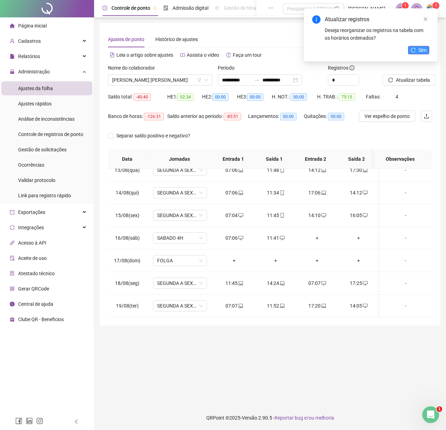
click at [426, 52] on button "Sim" at bounding box center [418, 50] width 21 height 8
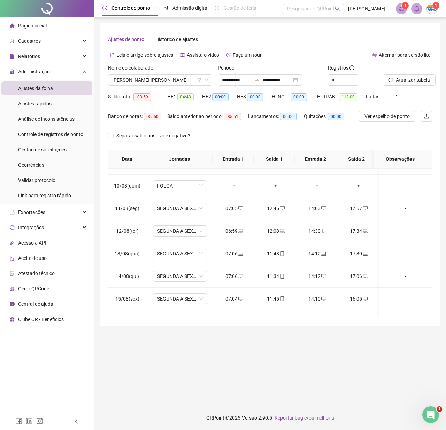
scroll to position [166, 0]
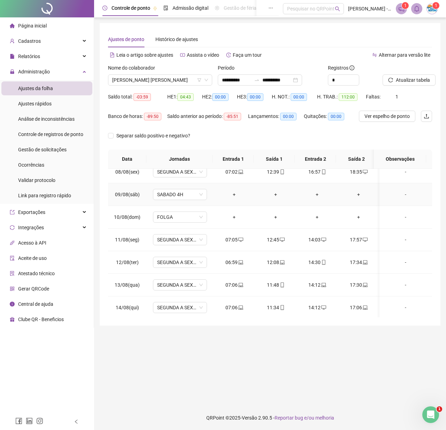
click at [397, 196] on div "-" at bounding box center [405, 195] width 41 height 8
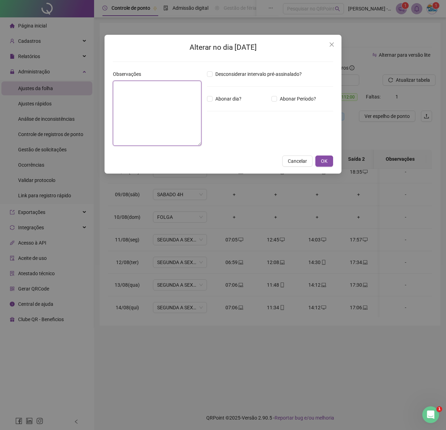
click at [164, 98] on textarea at bounding box center [157, 113] width 88 height 65
type textarea "*****"
click at [329, 161] on div "Alterar no dia 09/08/2025 Observações ***** Desconsiderar intervalo pré-assinal…" at bounding box center [222, 104] width 237 height 139
click at [329, 161] on button "OK" at bounding box center [324, 161] width 18 height 11
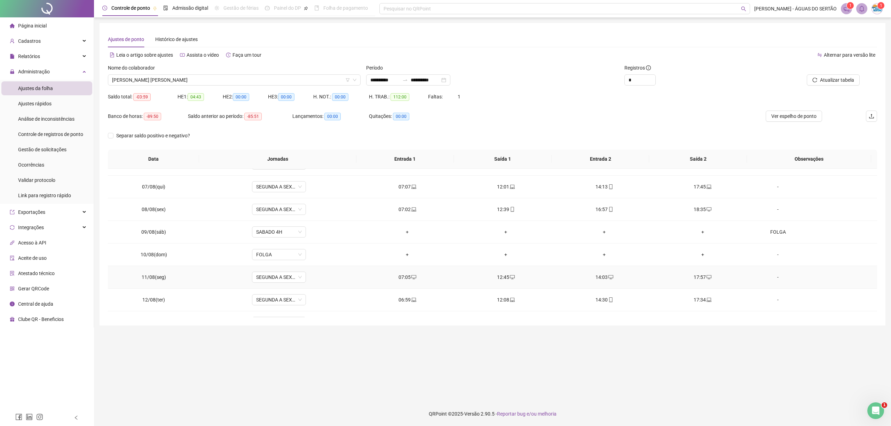
scroll to position [98, 0]
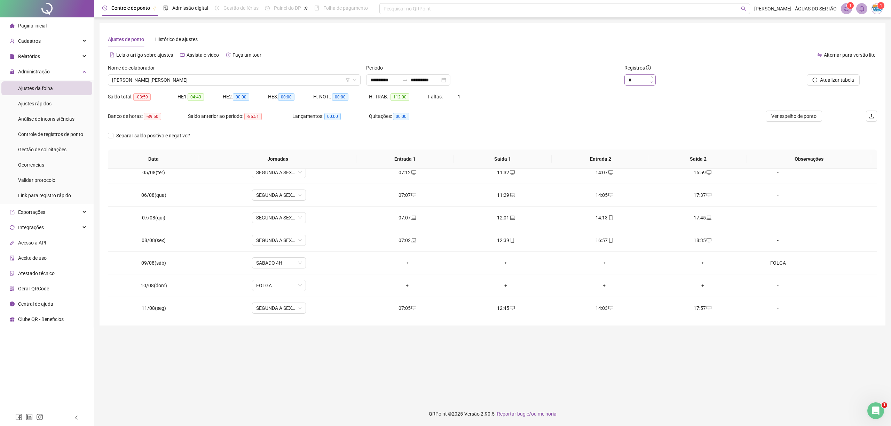
click at [652, 79] on span "Decrease Value" at bounding box center [652, 82] width 8 height 6
click at [652, 78] on icon "up" at bounding box center [652, 77] width 2 height 1
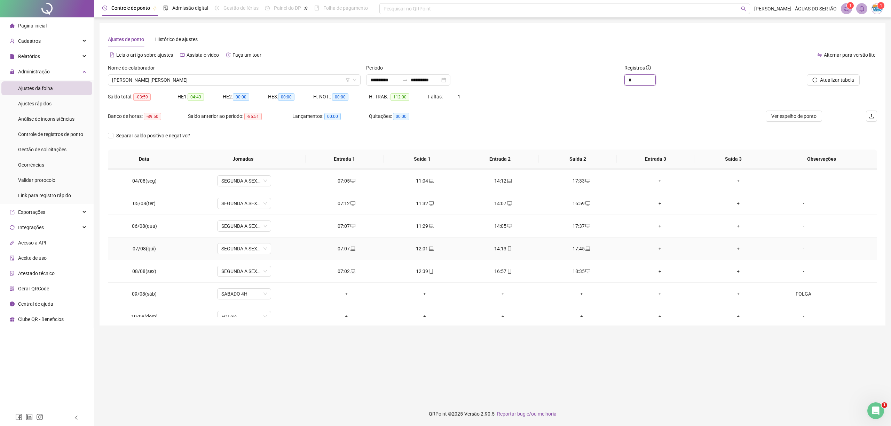
scroll to position [0, 0]
click at [651, 82] on icon "down" at bounding box center [652, 82] width 2 height 2
type input "*"
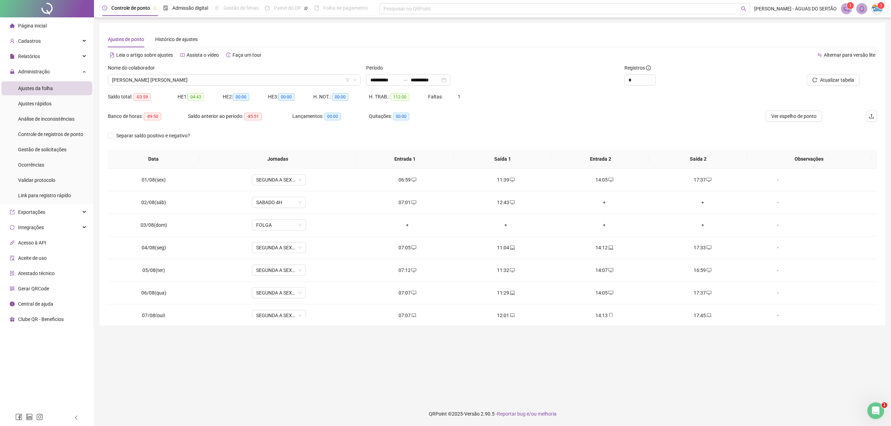
click at [18, 21] on div "Página inicial" at bounding box center [28, 26] width 37 height 14
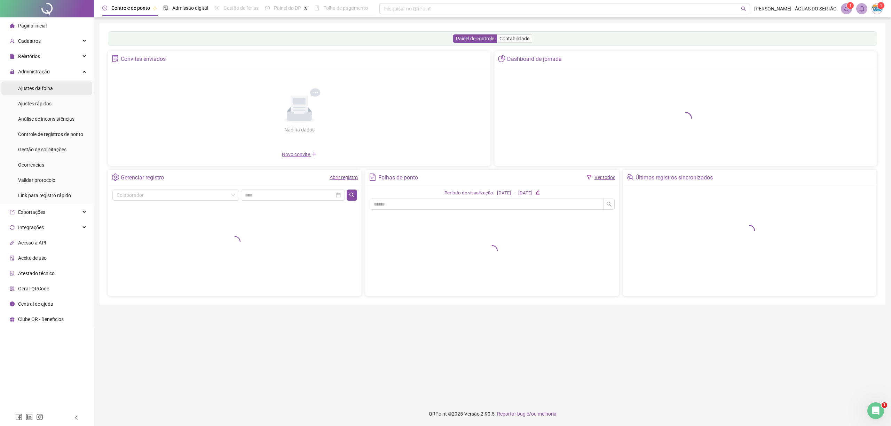
click at [47, 89] on span "Ajustes da folha" at bounding box center [35, 89] width 35 height 6
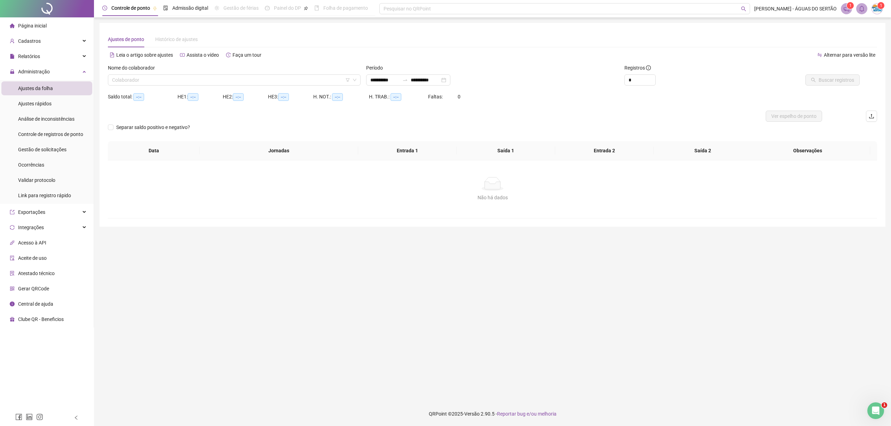
type input "**********"
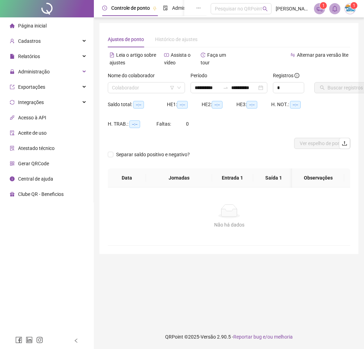
type input "**********"
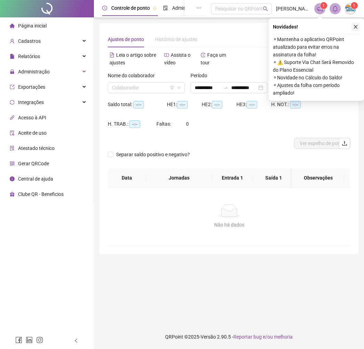
click at [359, 27] on div "**********" at bounding box center [229, 174] width 270 height 349
click at [357, 26] on icon "close" at bounding box center [356, 26] width 5 height 5
click at [359, 25] on div "**********" at bounding box center [229, 138] width 259 height 231
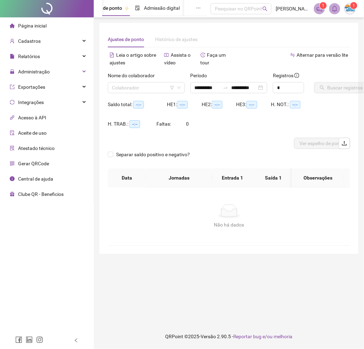
click at [279, 178] on th "Saída 1" at bounding box center [273, 177] width 41 height 19
click at [280, 178] on th "Saída 1" at bounding box center [273, 177] width 41 height 19
type input "**********"
click at [163, 85] on input "search" at bounding box center [143, 87] width 63 height 10
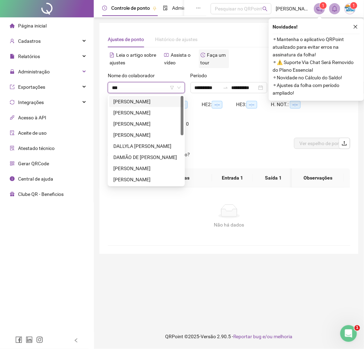
type input "****"
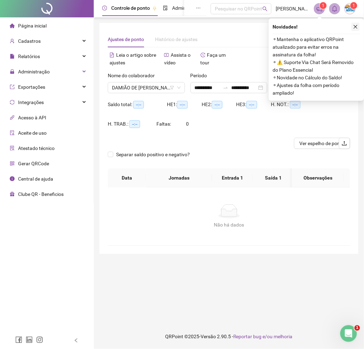
click at [355, 26] on icon "close" at bounding box center [356, 26] width 5 height 5
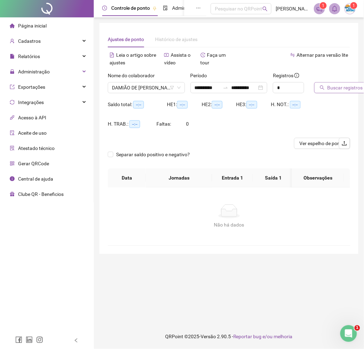
click at [338, 88] on span "Buscar registros" at bounding box center [346, 88] width 36 height 8
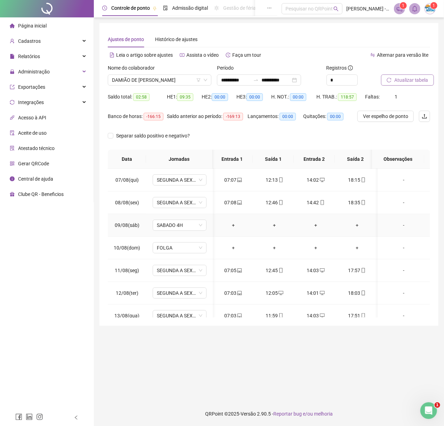
scroll to position [0, 0]
click at [280, 292] on icon "mobile" at bounding box center [281, 293] width 5 height 5
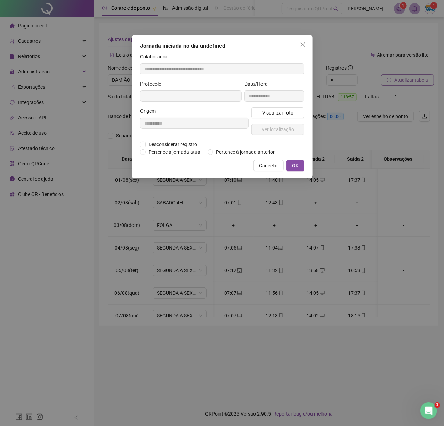
type input "**********"
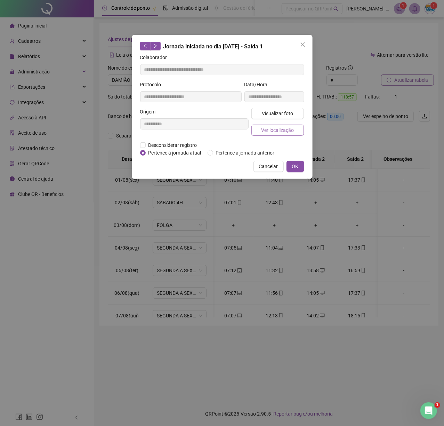
click at [274, 127] on span "Ver localização" at bounding box center [277, 130] width 33 height 8
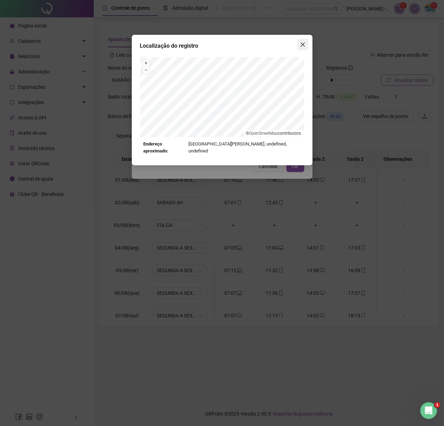
click at [305, 42] on icon "close" at bounding box center [303, 45] width 6 height 6
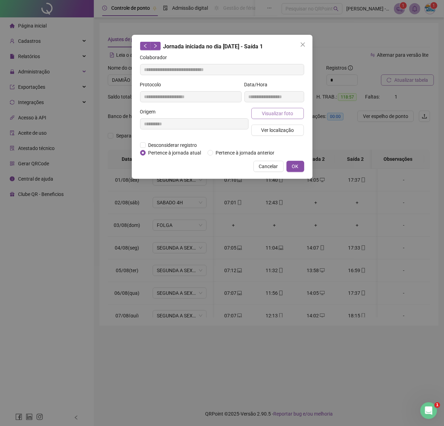
click at [276, 113] on span "Visualizar foto" at bounding box center [277, 114] width 31 height 8
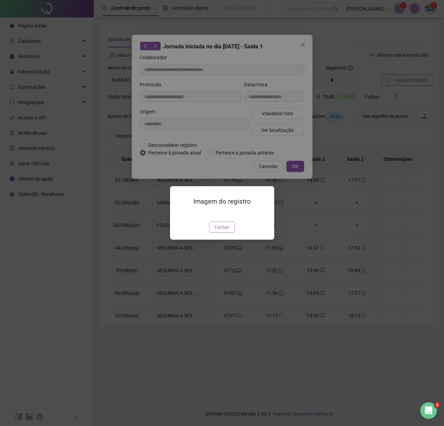
click at [219, 231] on span "Fechar" at bounding box center [222, 227] width 15 height 8
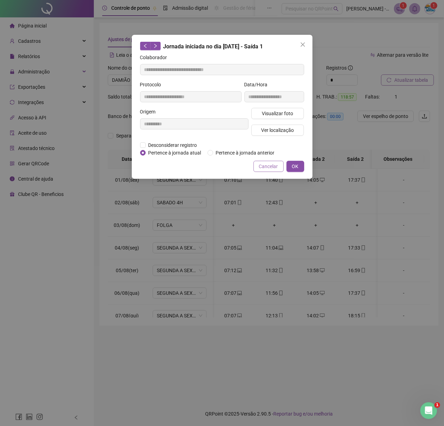
click at [268, 163] on span "Cancelar" at bounding box center [268, 167] width 19 height 8
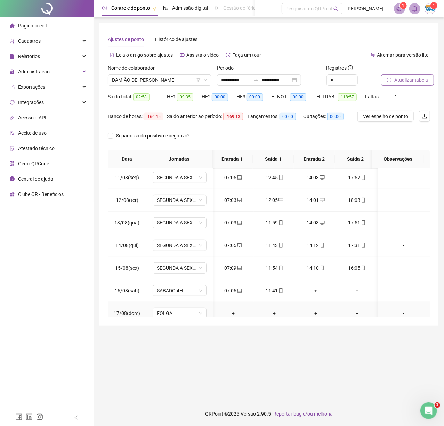
scroll to position [136, 0]
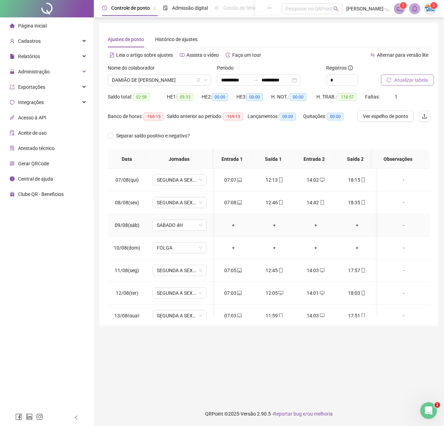
click at [370, 228] on div "-" at bounding box center [404, 225] width 41 height 8
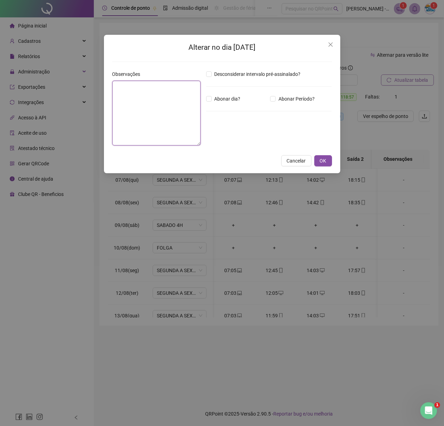
drag, startPoint x: 155, startPoint y: 98, endPoint x: 151, endPoint y: 95, distance: 5.7
click at [152, 95] on textarea at bounding box center [156, 113] width 88 height 65
type textarea "*****"
click at [329, 156] on button "OK" at bounding box center [324, 161] width 18 height 11
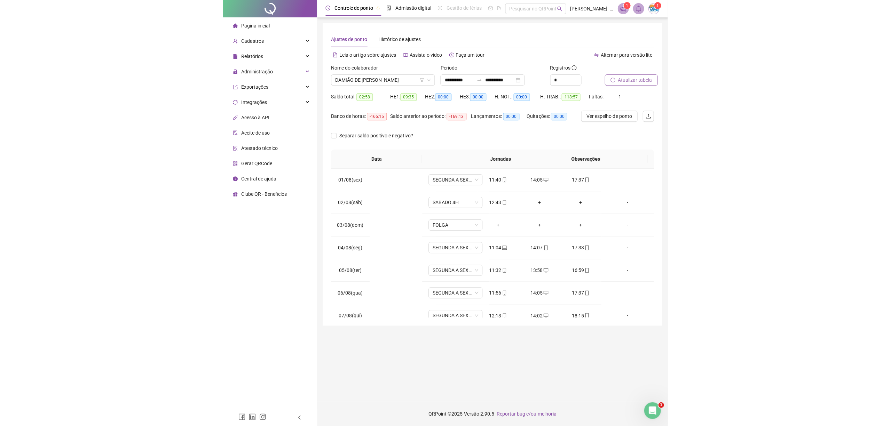
scroll to position [0, 0]
